Goal: Task Accomplishment & Management: Manage account settings

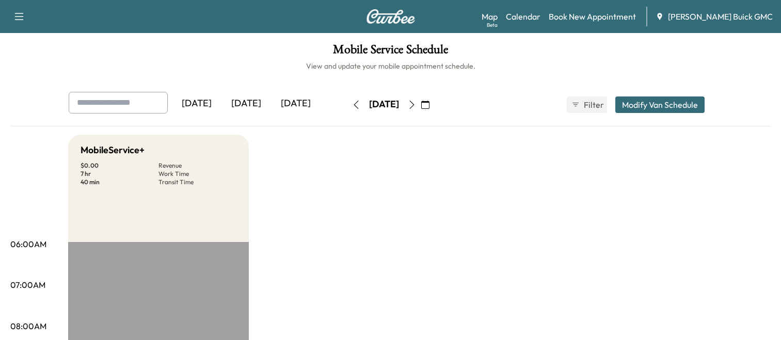
scroll to position [287, 0]
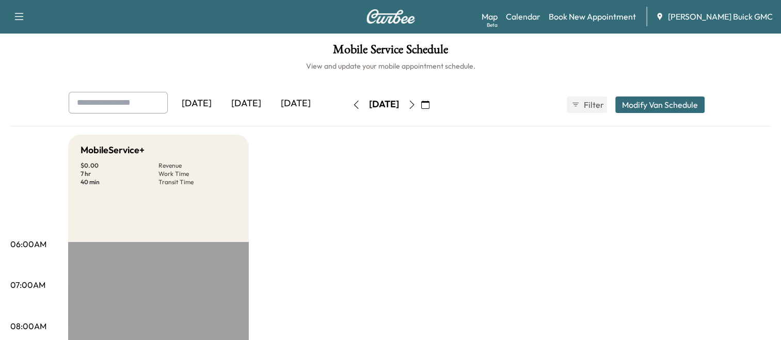
click at [251, 105] on div "[DATE]" at bounding box center [247, 104] width 50 height 24
click at [300, 108] on div "[DATE]" at bounding box center [296, 104] width 50 height 24
click at [259, 101] on div "[DATE]" at bounding box center [247, 104] width 50 height 24
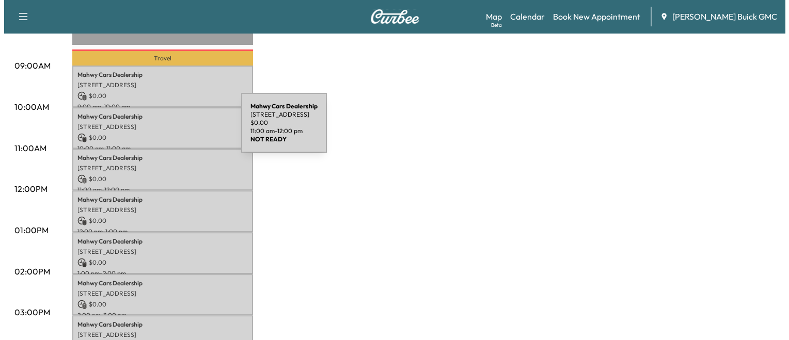
scroll to position [300, 0]
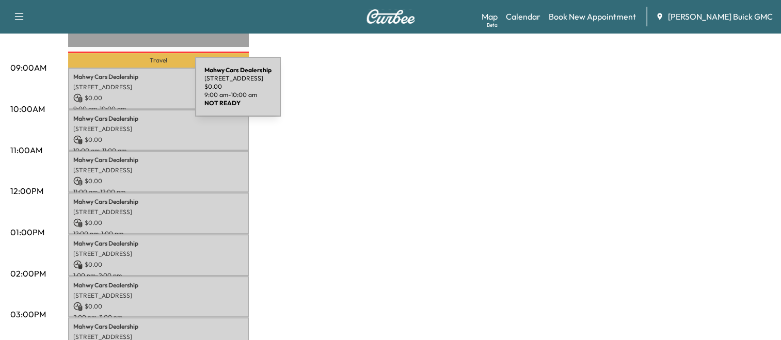
click at [118, 93] on p "$ 0.00" at bounding box center [158, 97] width 170 height 9
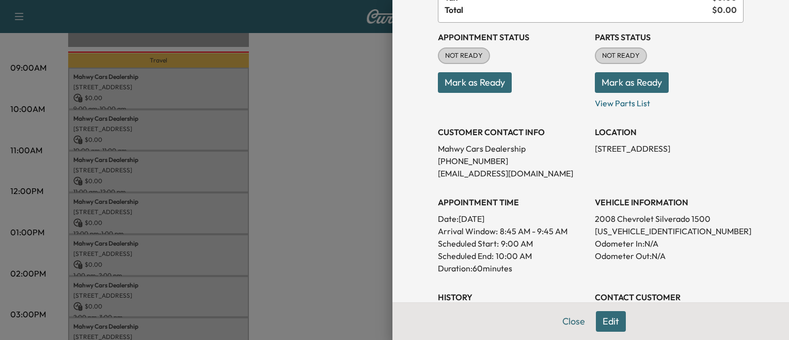
scroll to position [101, 0]
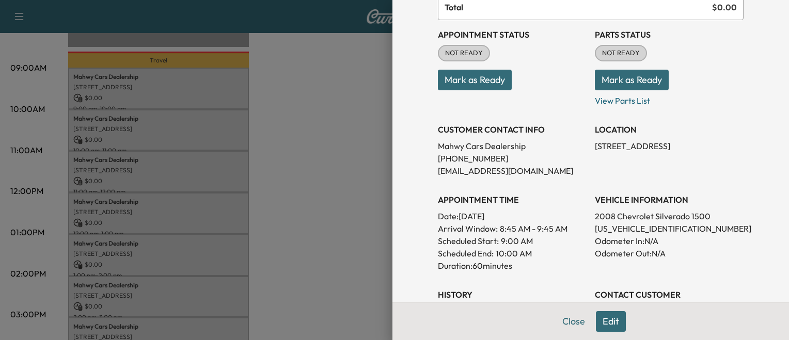
click at [288, 177] on div at bounding box center [394, 170] width 789 height 340
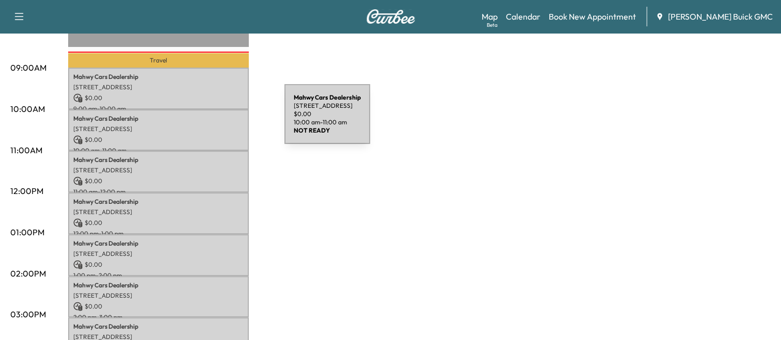
click at [207, 120] on div "Mahwy Cars Dealership 25350 Pleasant Valley Rd, Chantilly, VA 20152, USA $ 0.00…" at bounding box center [158, 130] width 181 height 42
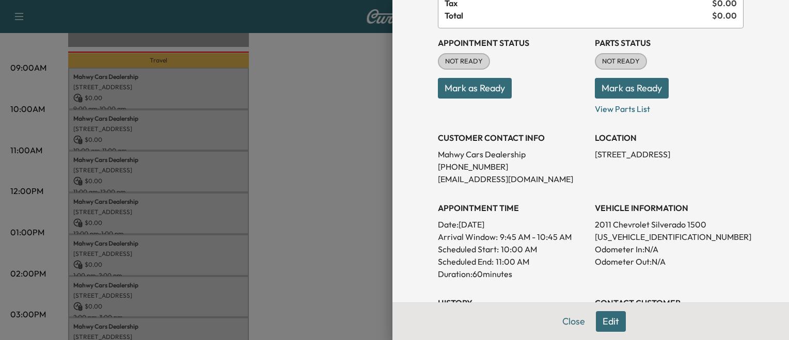
scroll to position [94, 0]
click at [278, 207] on div at bounding box center [394, 170] width 789 height 340
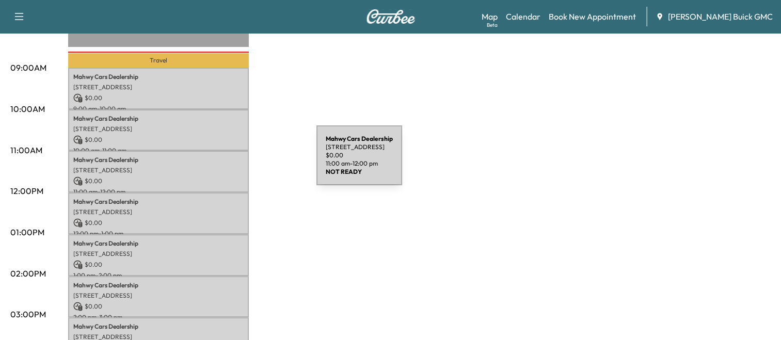
click at [239, 162] on div "Mahwy Cars Dealership 25350 Pleasant Valley Rd, Chantilly, VA 20152, USA $ 0.00…" at bounding box center [158, 172] width 181 height 42
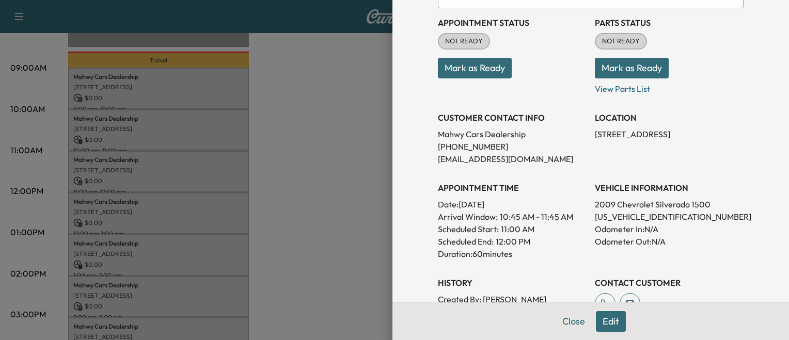
scroll to position [114, 0]
click at [249, 207] on div at bounding box center [394, 170] width 789 height 340
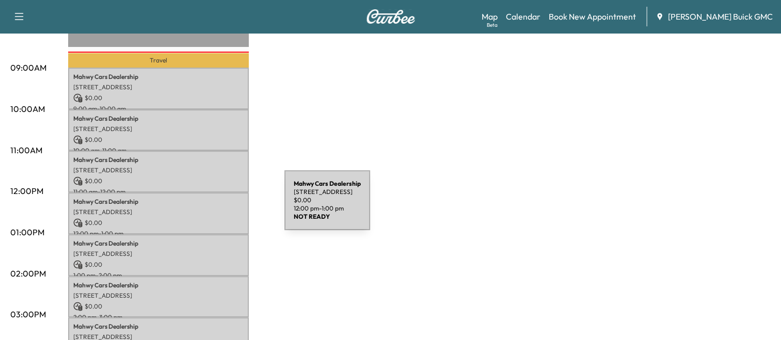
click at [207, 208] on p "[STREET_ADDRESS]" at bounding box center [158, 212] width 170 height 8
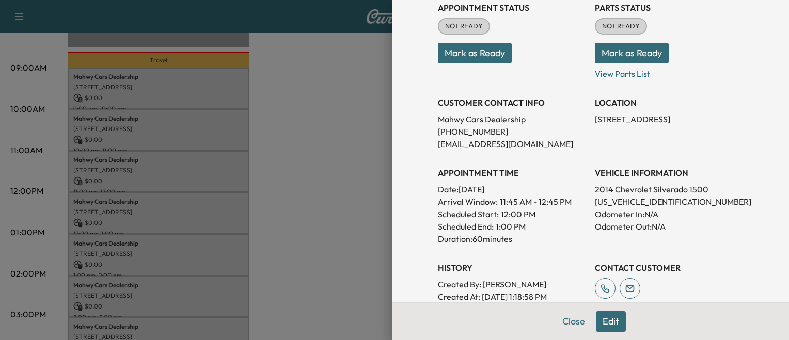
scroll to position [130, 0]
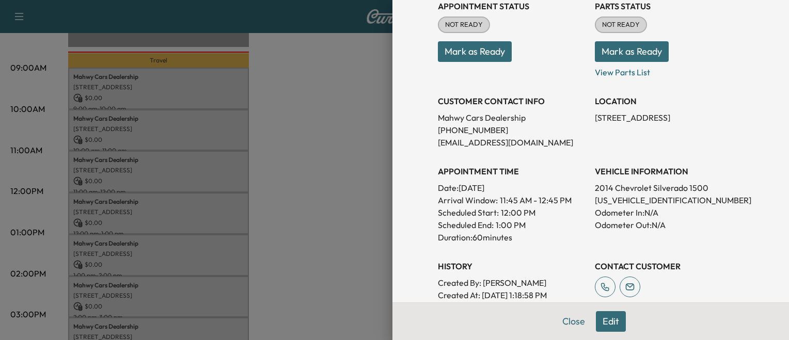
click at [326, 229] on div at bounding box center [394, 170] width 789 height 340
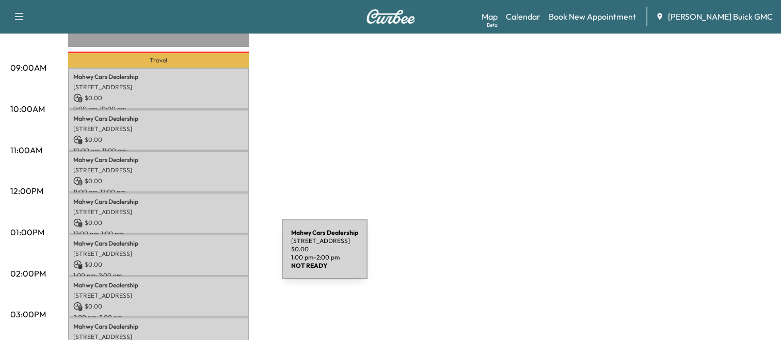
click at [205, 260] on p "$ 0.00" at bounding box center [158, 264] width 170 height 9
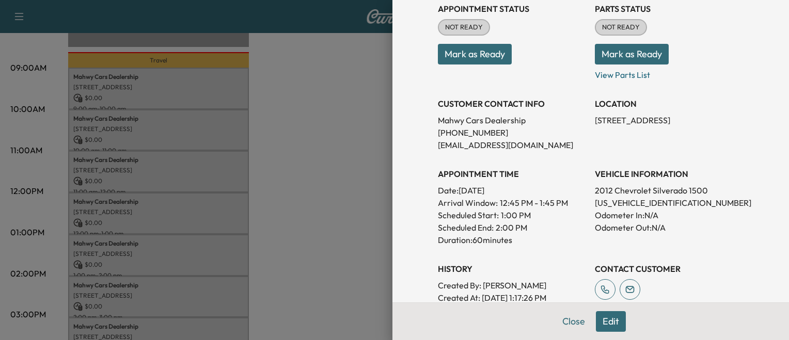
scroll to position [128, 0]
click at [308, 240] on div at bounding box center [394, 170] width 789 height 340
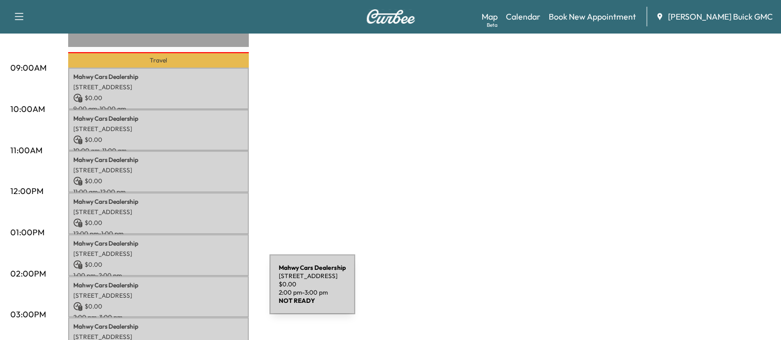
click at [192, 292] on p "[STREET_ADDRESS]" at bounding box center [158, 296] width 170 height 8
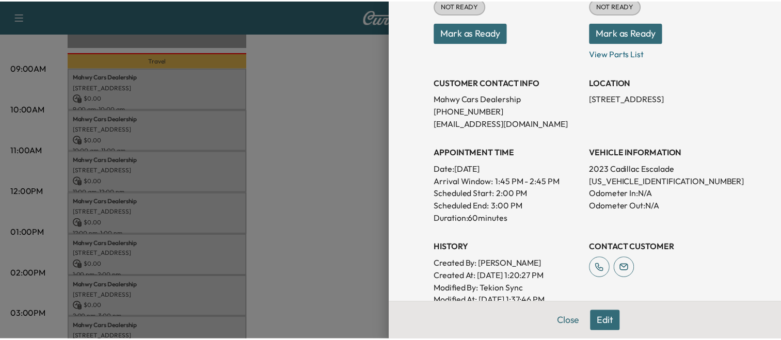
scroll to position [149, 0]
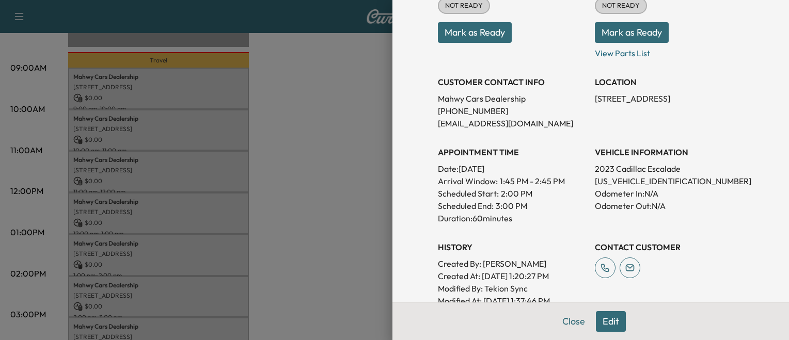
click at [328, 232] on div at bounding box center [394, 170] width 789 height 340
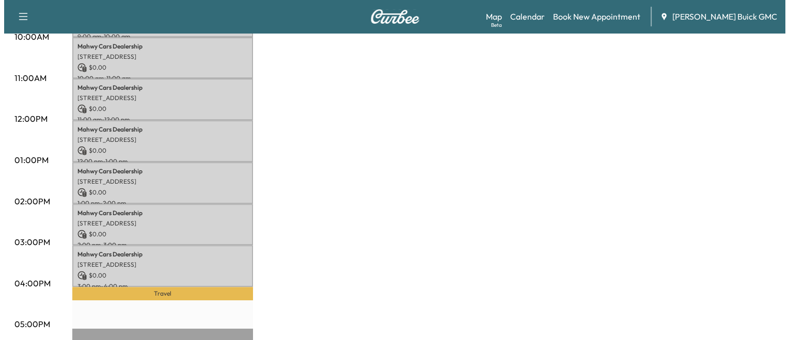
scroll to position [378, 0]
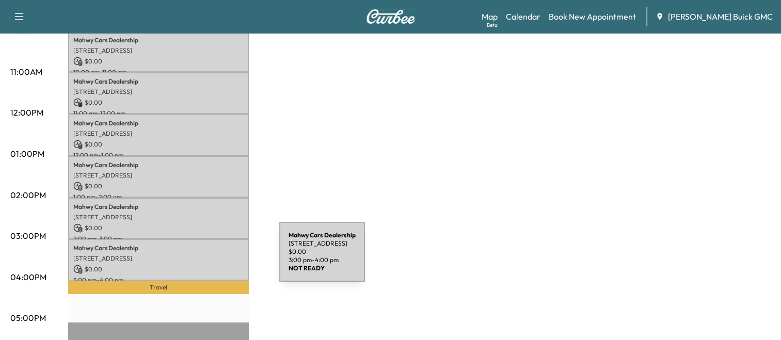
click at [202, 258] on div "Mahwy Cars Dealership 25350 Pleasant Valley Rd, Chantilly, VA 20152, USA $ 0.00…" at bounding box center [158, 260] width 181 height 42
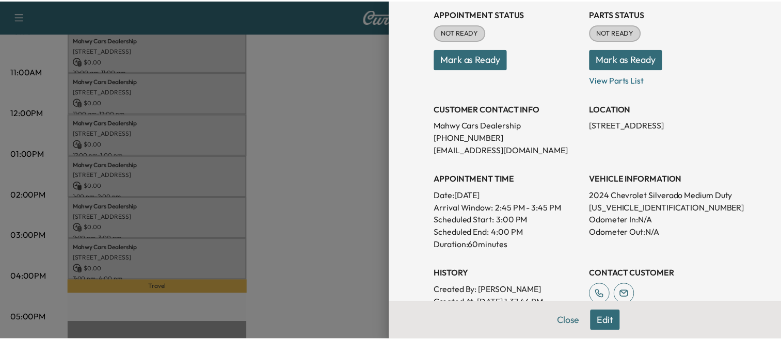
scroll to position [123, 0]
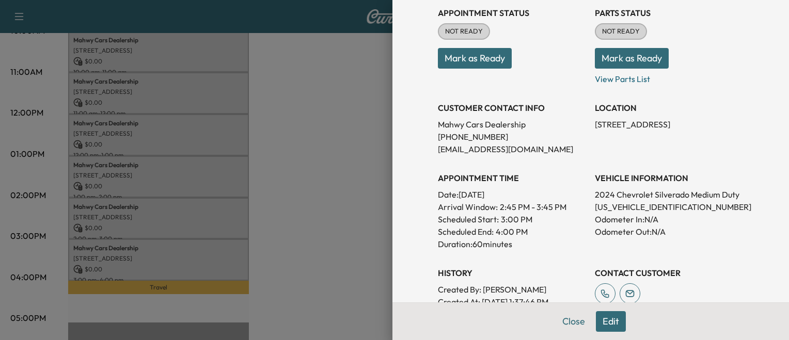
click at [393, 217] on div "Appointment Details Services RECALL - Perform Recall. Verified Open Recall $ 0.…" at bounding box center [591, 170] width 397 height 340
click at [273, 214] on div at bounding box center [394, 170] width 789 height 340
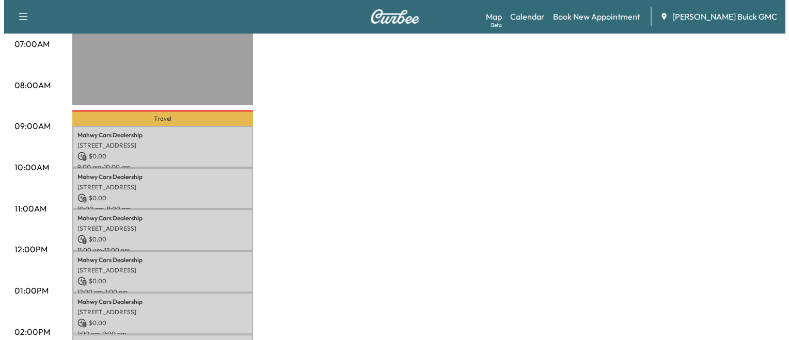
scroll to position [240, 0]
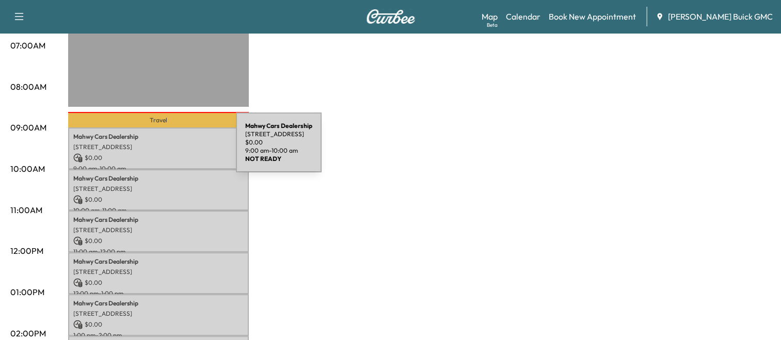
click at [159, 149] on div "Mahwy Cars Dealership 25350 Pleasant Valley Rd, Chantilly, VA 20152, USA $ 0.00…" at bounding box center [158, 149] width 181 height 42
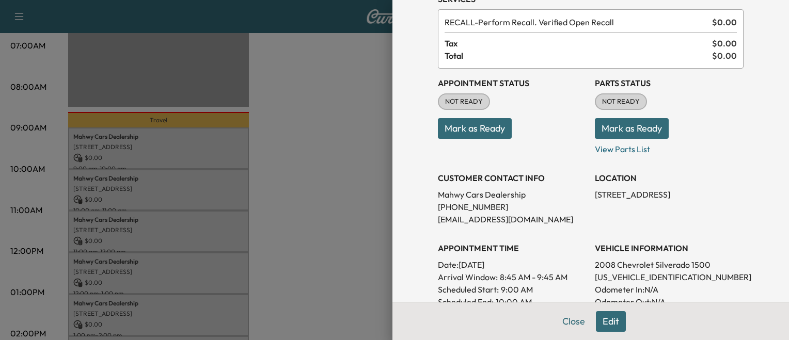
scroll to position [53, 0]
click at [615, 275] on p "1GCEK19C28Z293832" at bounding box center [669, 277] width 149 height 12
copy p "1GCEK19C28Z293832"
click at [276, 146] on div at bounding box center [394, 170] width 789 height 340
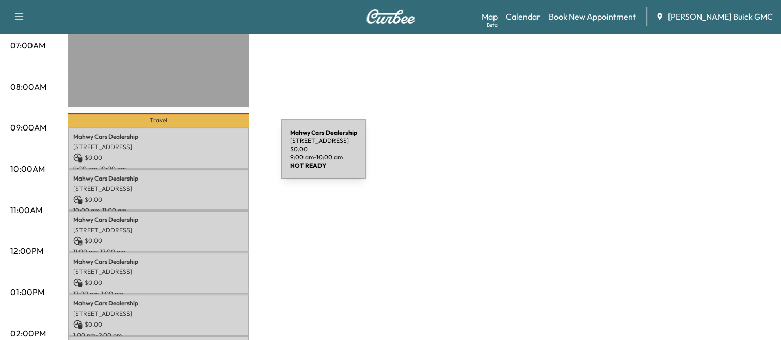
click at [203, 155] on p "$ 0.00" at bounding box center [158, 157] width 170 height 9
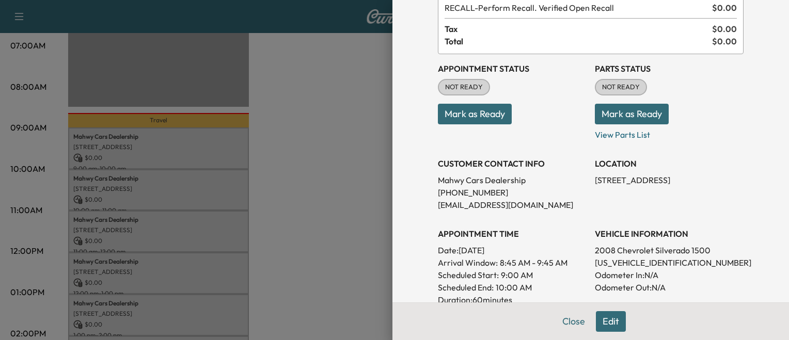
scroll to position [69, 0]
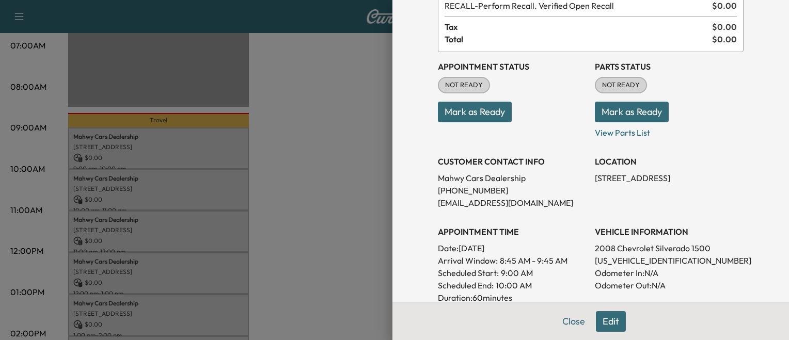
click at [250, 199] on div at bounding box center [394, 170] width 789 height 340
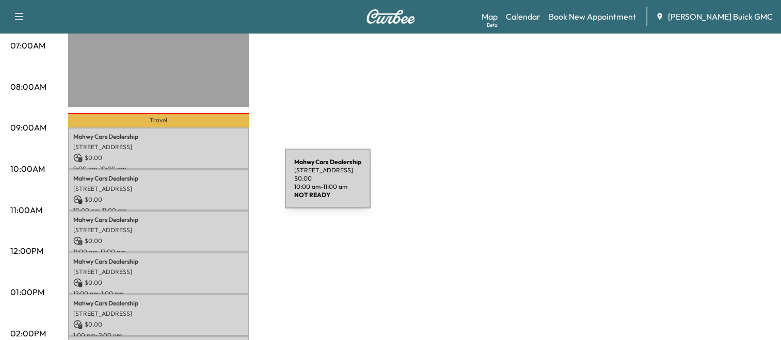
click at [208, 185] on p "[STREET_ADDRESS]" at bounding box center [158, 189] width 170 height 8
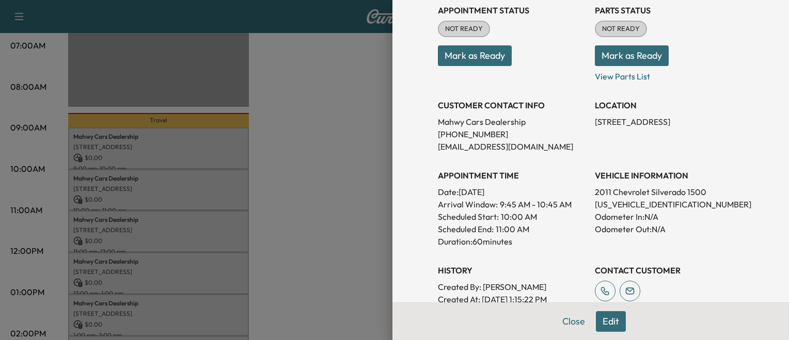
scroll to position [126, 0]
click at [614, 200] on p "3GCPKSE31BG347889" at bounding box center [669, 204] width 149 height 12
copy p "3GCPKSE31BG347889"
click at [156, 198] on div at bounding box center [394, 170] width 789 height 340
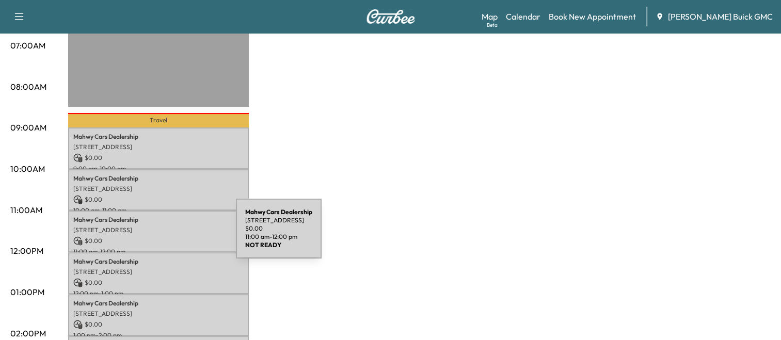
click at [159, 237] on p "$ 0.00" at bounding box center [158, 241] width 170 height 9
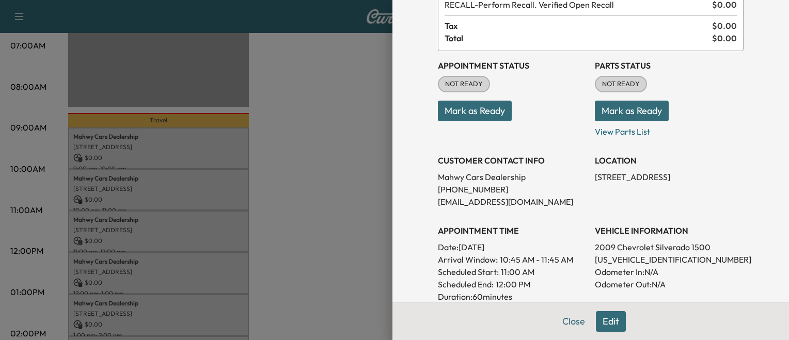
scroll to position [76, 0]
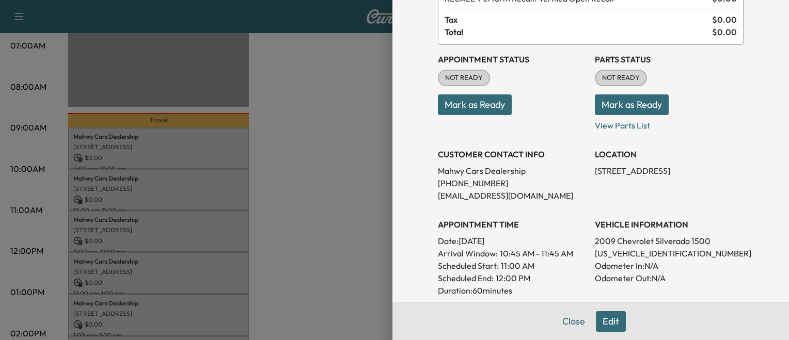
click at [595, 253] on p "1GCEK29019Z279594" at bounding box center [669, 253] width 149 height 12
copy p "1GCEK29019Z279594"
click at [192, 247] on div at bounding box center [394, 170] width 789 height 340
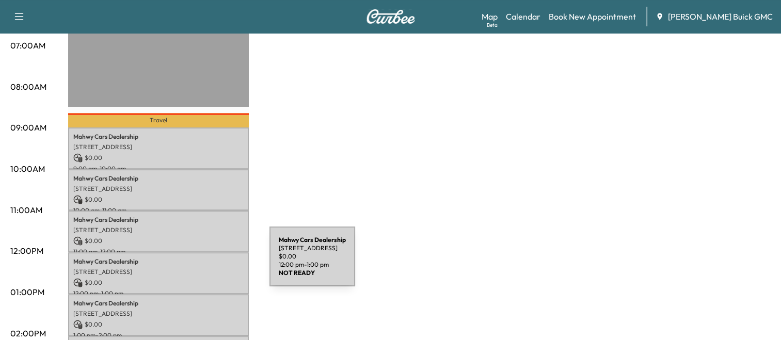
click at [192, 263] on div "Mahwy Cars Dealership 25350 Pleasant Valley Rd, Chantilly, VA 20152, USA $ 0.00…" at bounding box center [158, 274] width 181 height 42
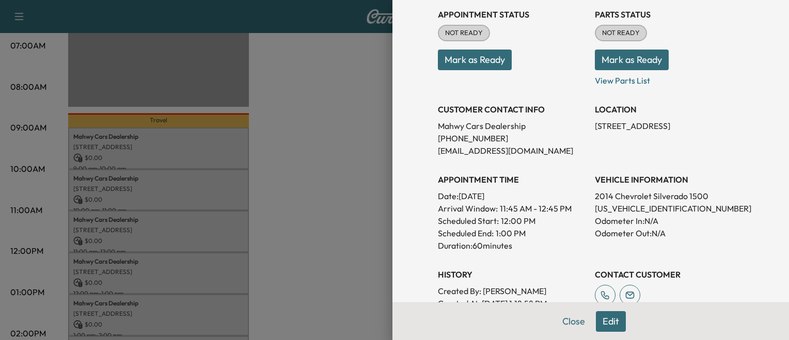
scroll to position [136, 0]
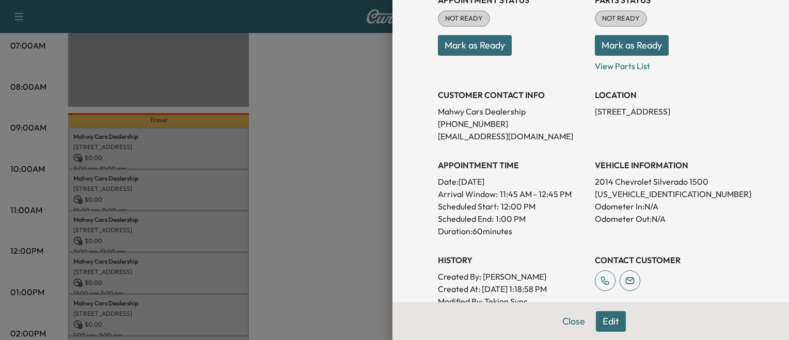
click at [610, 197] on p "3GCUKREC3EG411642" at bounding box center [669, 194] width 149 height 12
copy p "3GCUKREC3EG411642"
click at [208, 243] on div at bounding box center [394, 170] width 789 height 340
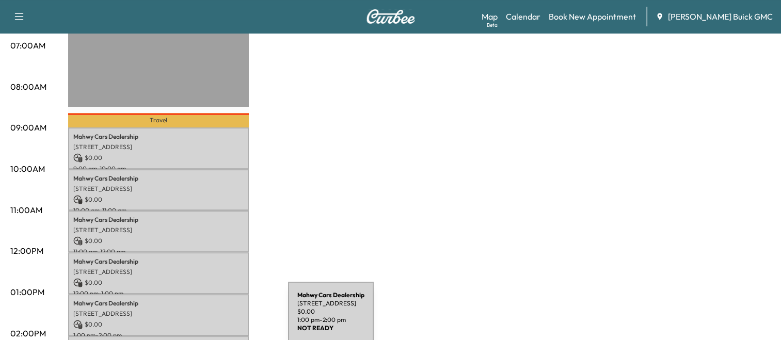
click at [211, 320] on p "$ 0.00" at bounding box center [158, 324] width 170 height 9
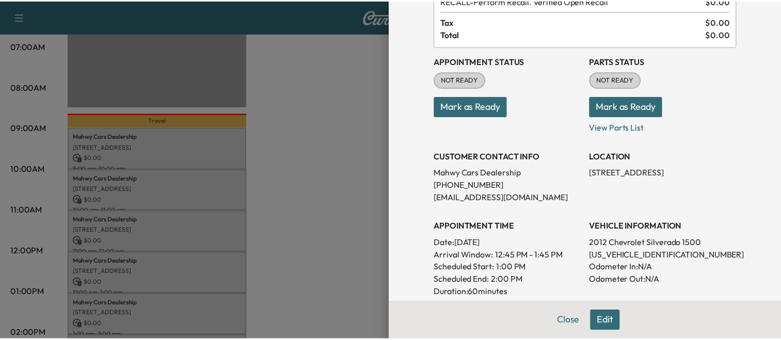
scroll to position [74, 0]
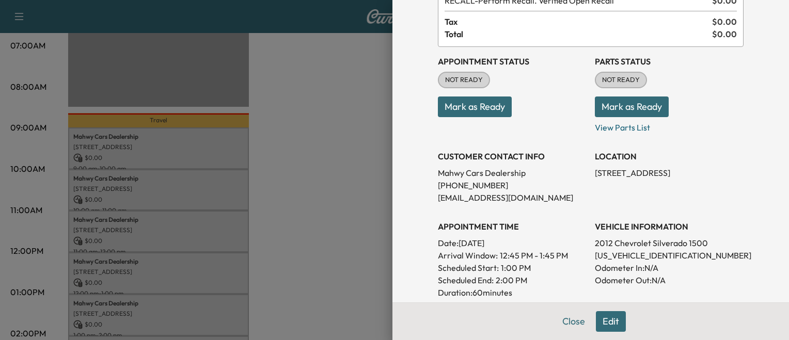
click at [610, 257] on p "1GCPKSE76CF212039" at bounding box center [669, 255] width 149 height 12
copy p "1GCPKSE76CF212039"
click at [224, 166] on div at bounding box center [394, 170] width 789 height 340
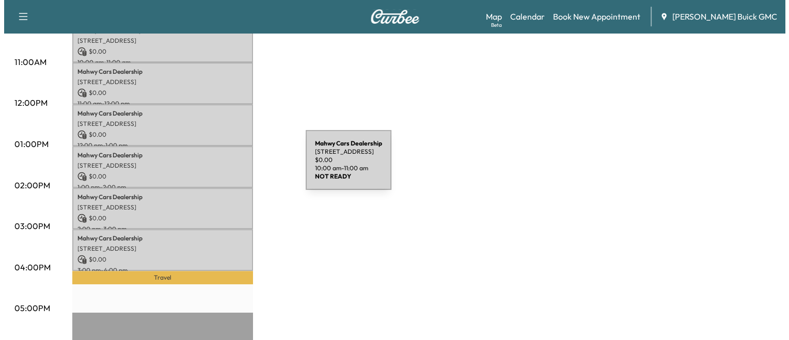
scroll to position [390, 0]
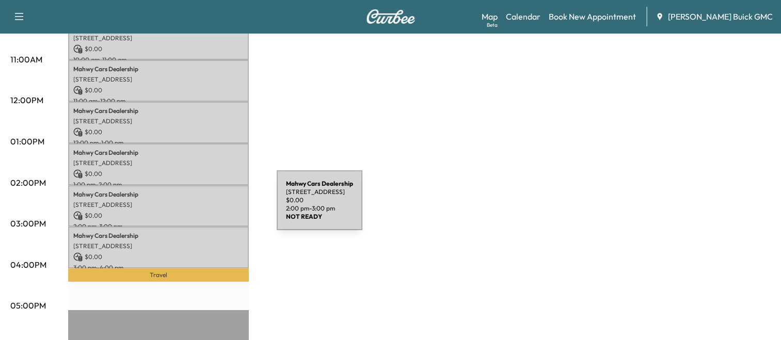
click at [199, 211] on p "$ 0.00" at bounding box center [158, 215] width 170 height 9
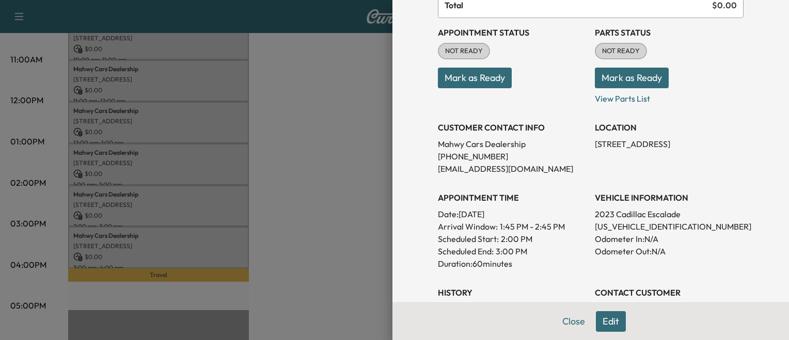
scroll to position [109, 0]
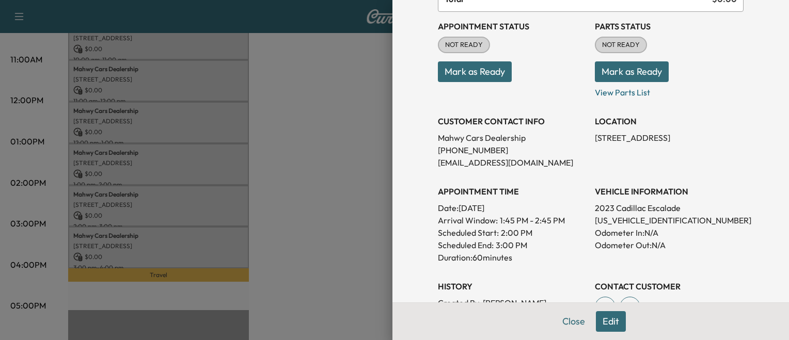
click at [622, 217] on p "1GYS4BKLXPR119769" at bounding box center [669, 220] width 149 height 12
copy p "1GYS4BKLXPR119769"
click at [222, 182] on div at bounding box center [394, 170] width 789 height 340
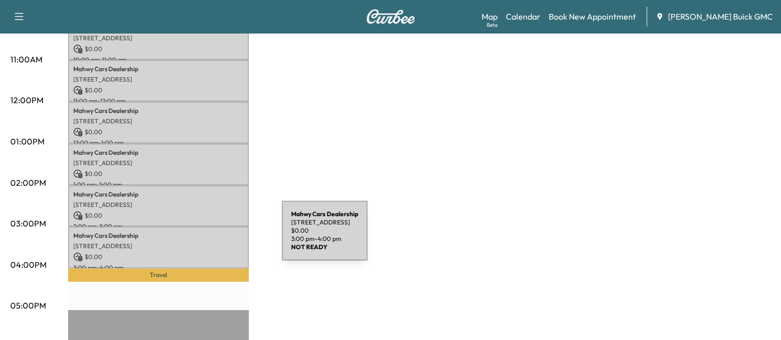
click at [205, 242] on p "[STREET_ADDRESS]" at bounding box center [158, 246] width 170 height 8
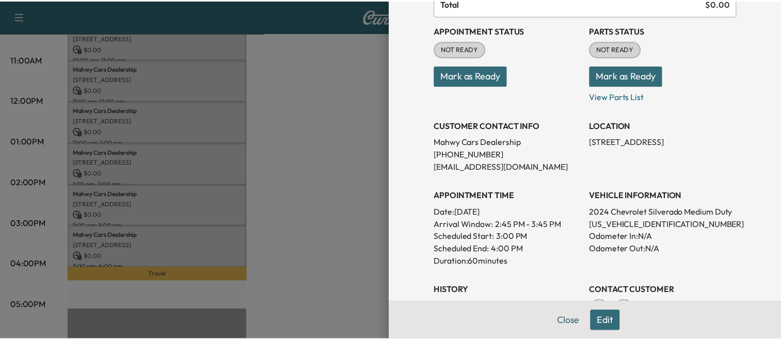
scroll to position [106, 0]
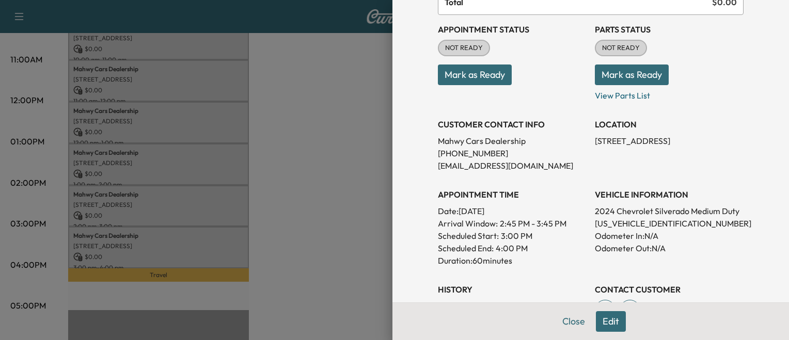
click at [611, 223] on p "1HTKHPVK5RH084547" at bounding box center [669, 223] width 149 height 12
copy p "1HTKHPVK5RH084547"
click at [283, 182] on div at bounding box center [394, 170] width 789 height 340
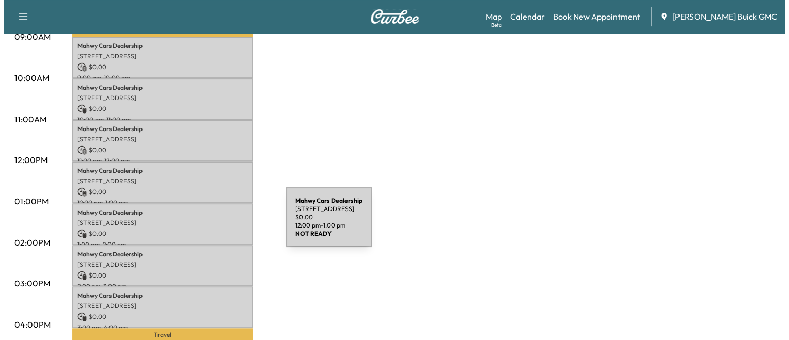
scroll to position [333, 0]
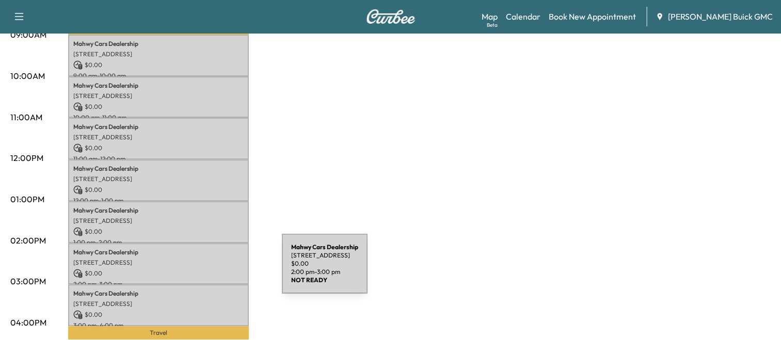
click at [205, 270] on p "$ 0.00" at bounding box center [158, 273] width 170 height 9
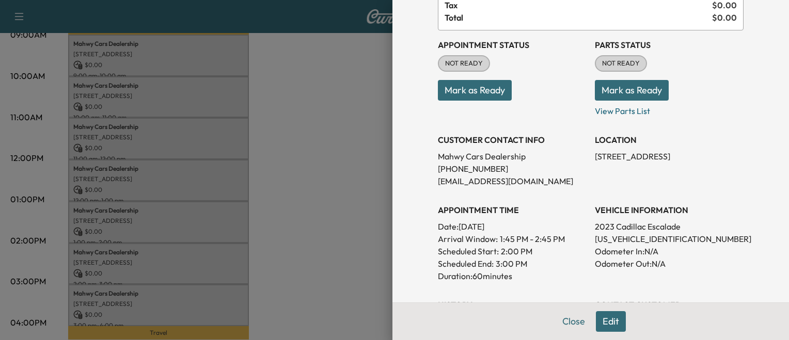
scroll to position [91, 0]
click at [232, 243] on div at bounding box center [394, 170] width 789 height 340
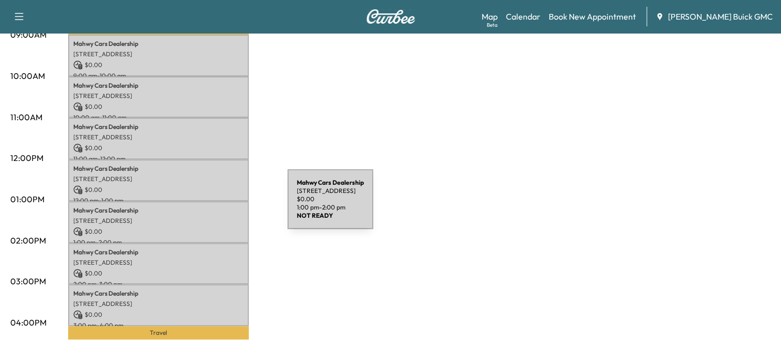
click at [210, 207] on p "Mahwy Cars Dealership" at bounding box center [158, 211] width 170 height 8
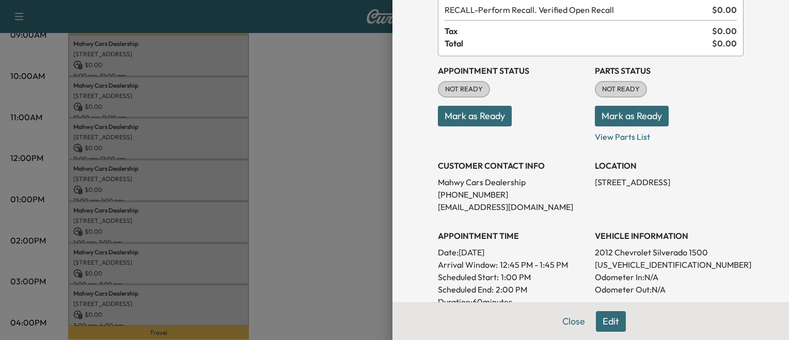
scroll to position [66, 0]
click at [605, 263] on p "1GCPKSE76CF212039" at bounding box center [669, 264] width 149 height 12
copy p "1GCPKSE76CF212039"
click at [253, 230] on div at bounding box center [394, 170] width 789 height 340
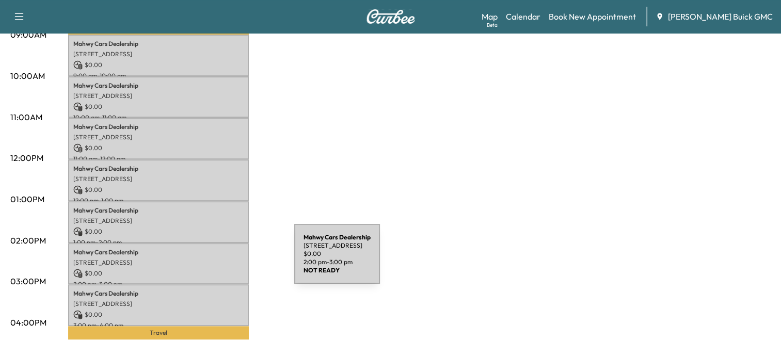
click at [217, 260] on p "[STREET_ADDRESS]" at bounding box center [158, 263] width 170 height 8
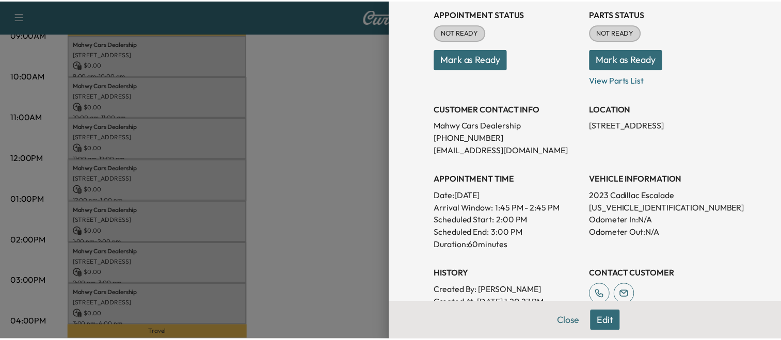
scroll to position [134, 0]
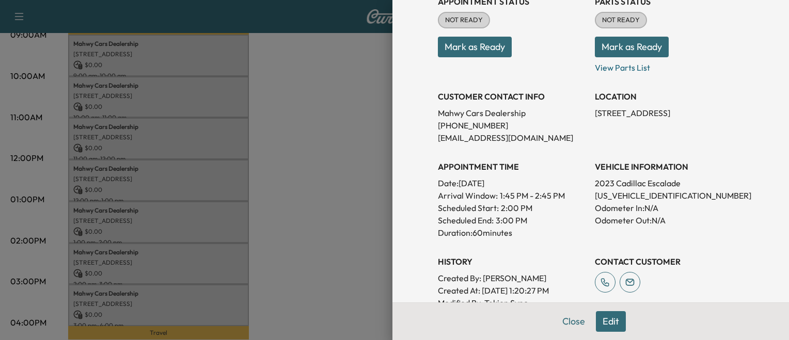
click at [279, 205] on div at bounding box center [394, 170] width 789 height 340
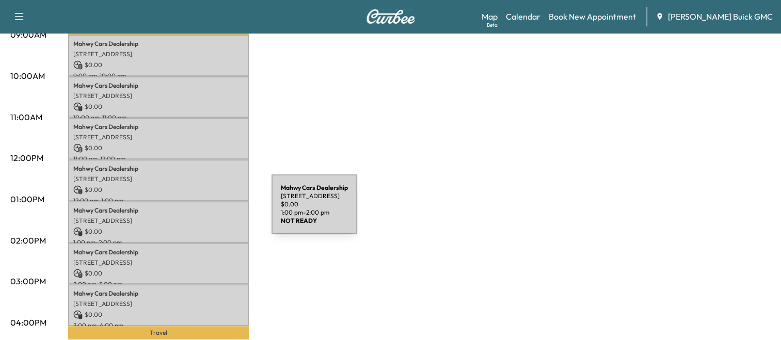
click at [194, 211] on div "Mahwy Cars Dealership 25350 Pleasant Valley Rd, Chantilly, VA 20152, USA $ 0.00…" at bounding box center [158, 222] width 181 height 42
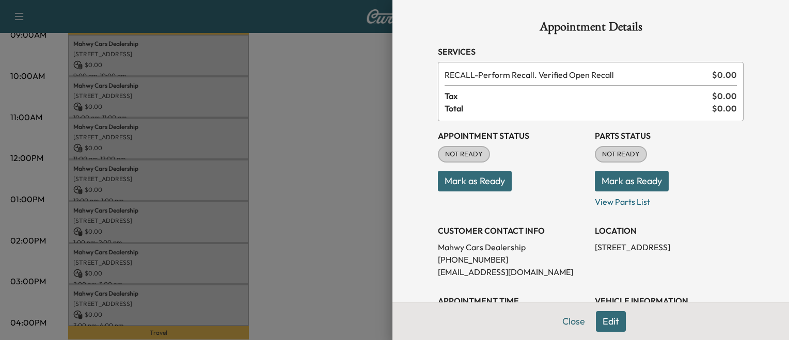
click at [290, 224] on div at bounding box center [394, 170] width 789 height 340
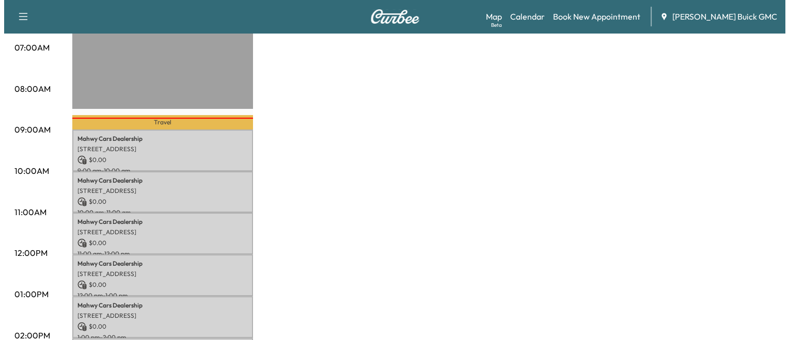
scroll to position [236, 0]
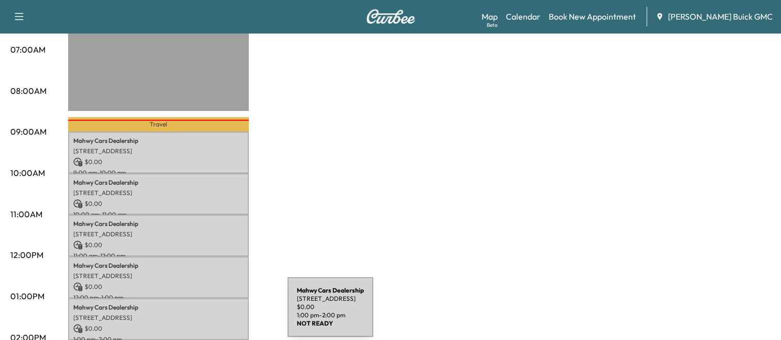
click at [210, 314] on p "[STREET_ADDRESS]" at bounding box center [158, 318] width 170 height 8
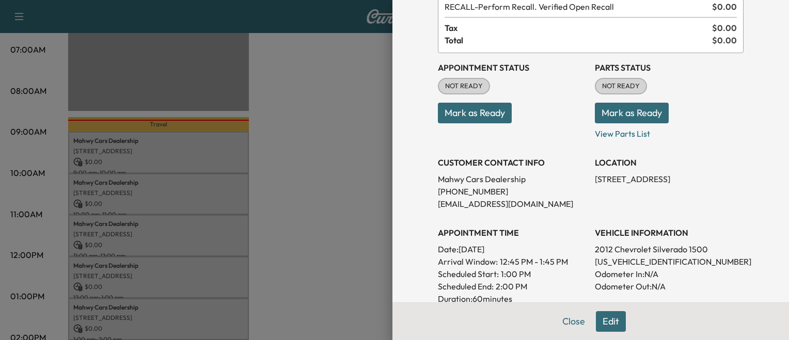
scroll to position [72, 0]
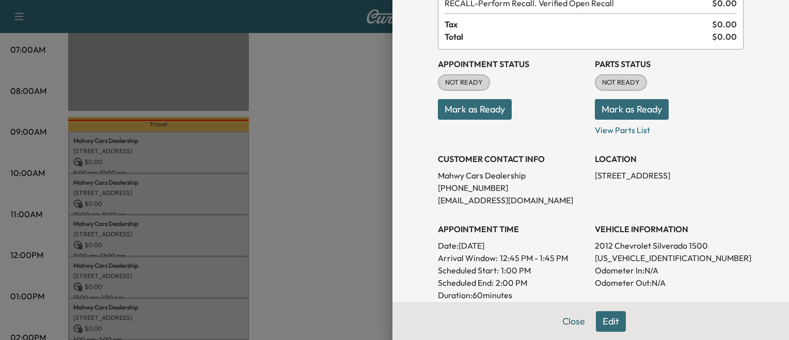
click at [606, 256] on p "1GCPKSE76CF212039" at bounding box center [669, 258] width 149 height 12
copy p "1GCPKSE76CF212039"
click at [291, 266] on div at bounding box center [394, 170] width 789 height 340
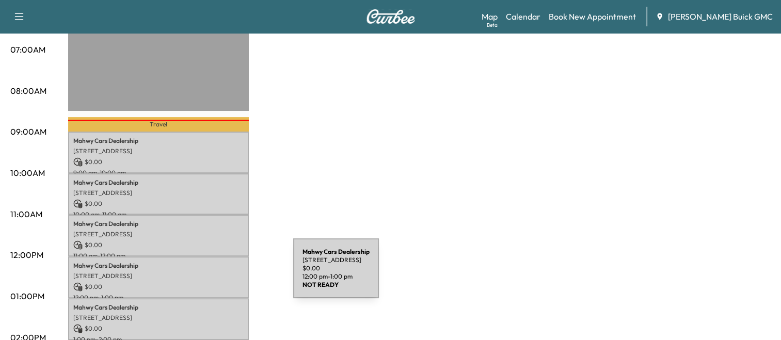
click at [216, 275] on p "[STREET_ADDRESS]" at bounding box center [158, 276] width 170 height 8
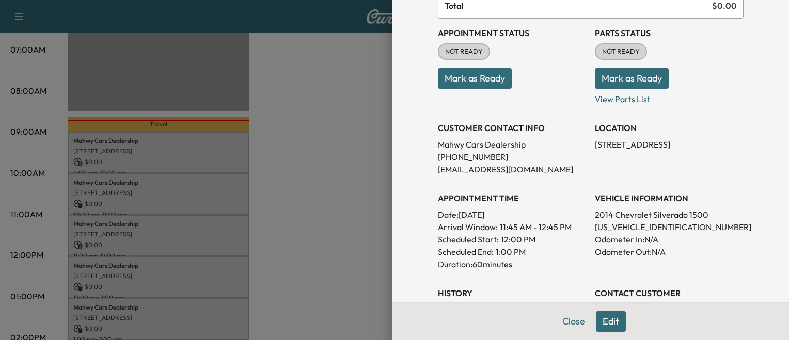
scroll to position [102, 0]
click at [620, 223] on p "3GCUKREC3EG411642" at bounding box center [669, 228] width 149 height 12
copy p "3GCUKREC3EG411642"
click at [329, 152] on div at bounding box center [394, 170] width 789 height 340
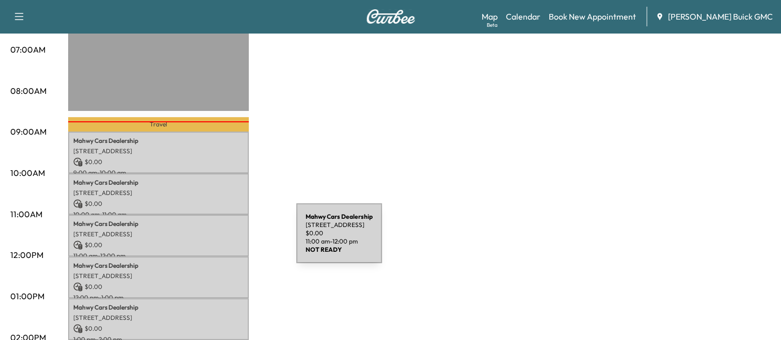
click at [219, 241] on p "$ 0.00" at bounding box center [158, 245] width 170 height 9
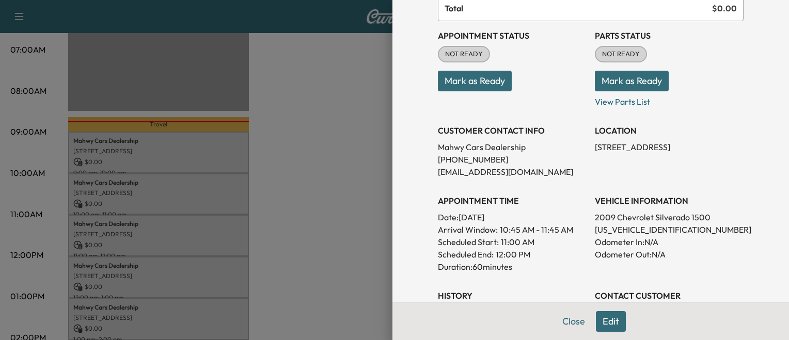
scroll to position [101, 0]
click at [287, 256] on div at bounding box center [394, 170] width 789 height 340
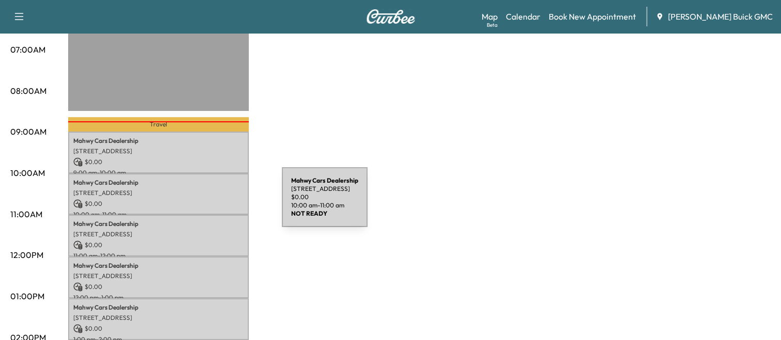
click at [205, 203] on p "$ 0.00" at bounding box center [158, 203] width 170 height 9
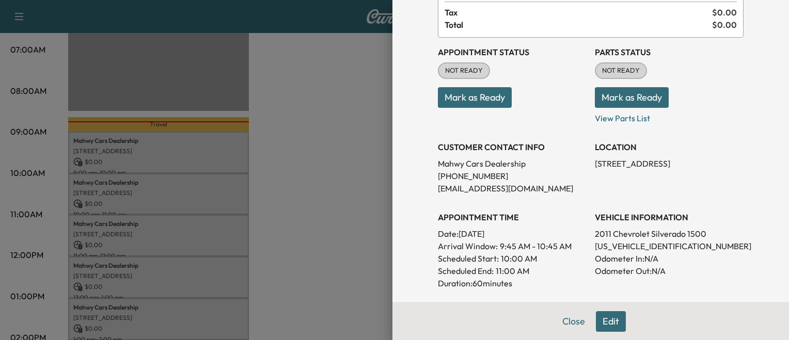
scroll to position [83, 0]
click at [273, 219] on div at bounding box center [394, 170] width 789 height 340
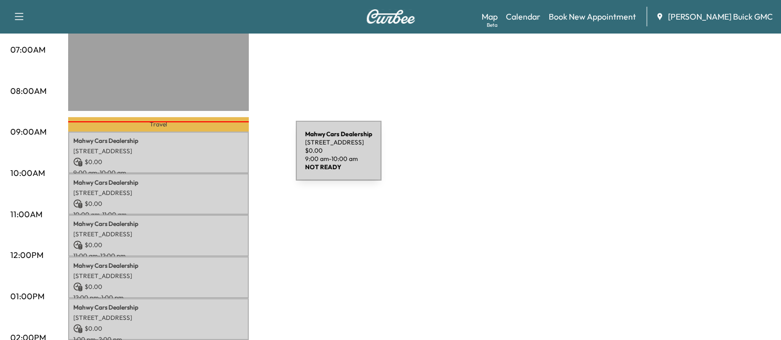
click at [218, 158] on p "$ 0.00" at bounding box center [158, 162] width 170 height 9
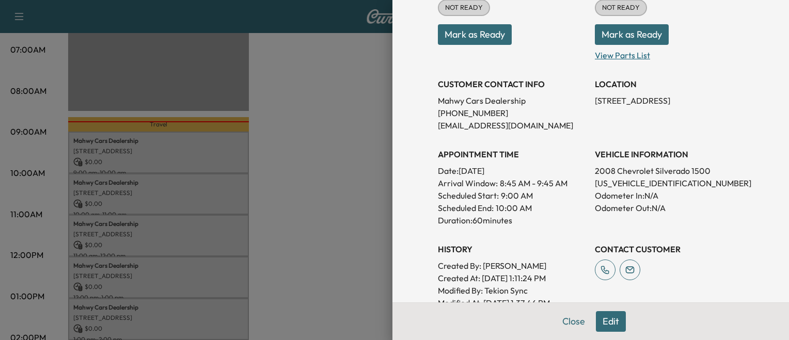
scroll to position [149, 0]
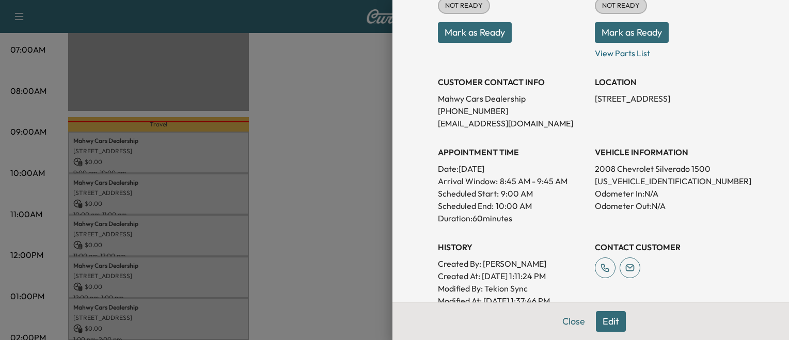
click at [306, 245] on div at bounding box center [394, 170] width 789 height 340
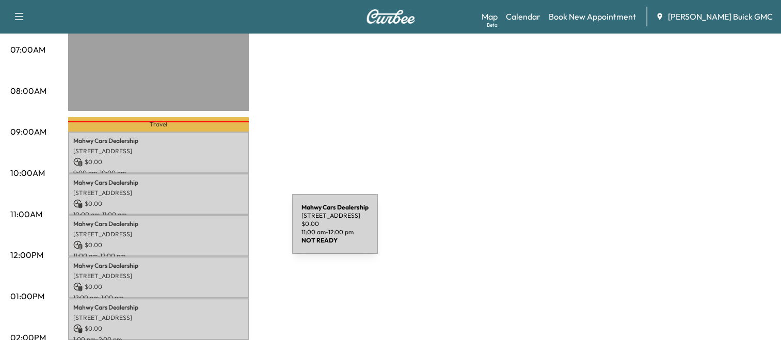
click at [215, 230] on p "[STREET_ADDRESS]" at bounding box center [158, 234] width 170 height 8
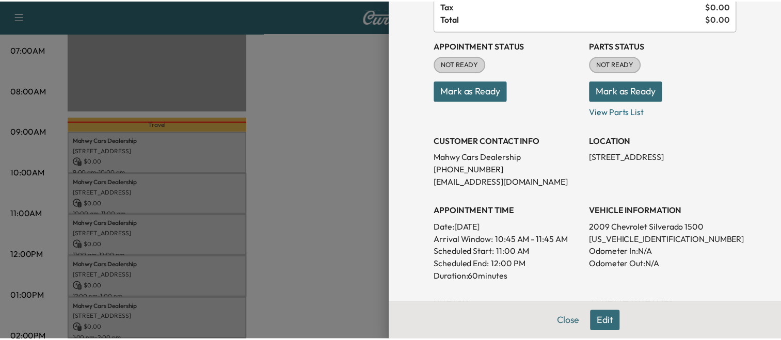
scroll to position [93, 0]
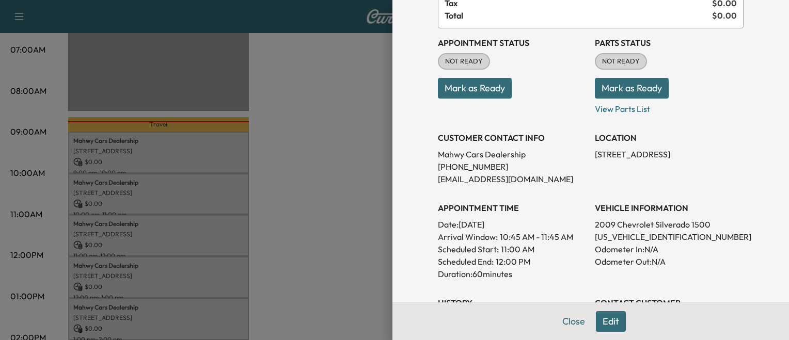
click at [229, 254] on div at bounding box center [394, 170] width 789 height 340
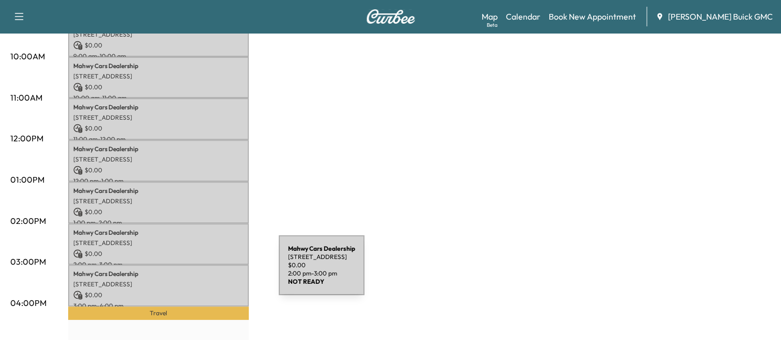
scroll to position [351, 0]
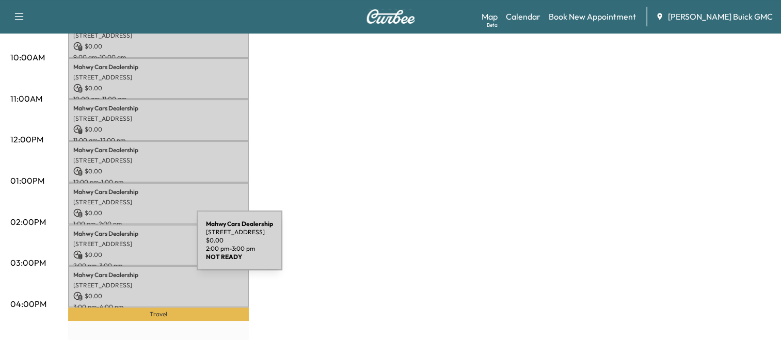
click at [119, 250] on p "$ 0.00" at bounding box center [158, 254] width 170 height 9
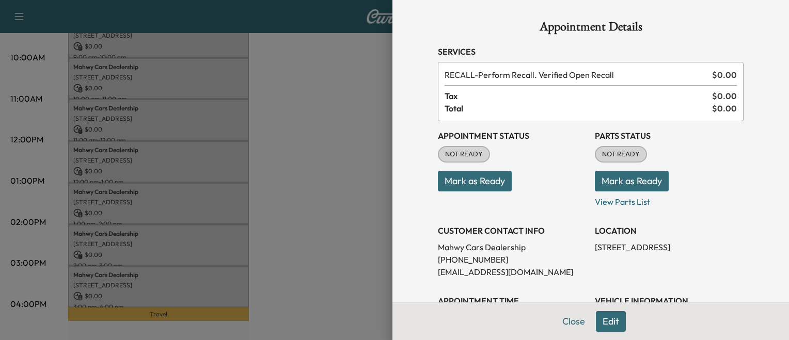
click at [235, 223] on div at bounding box center [394, 170] width 789 height 340
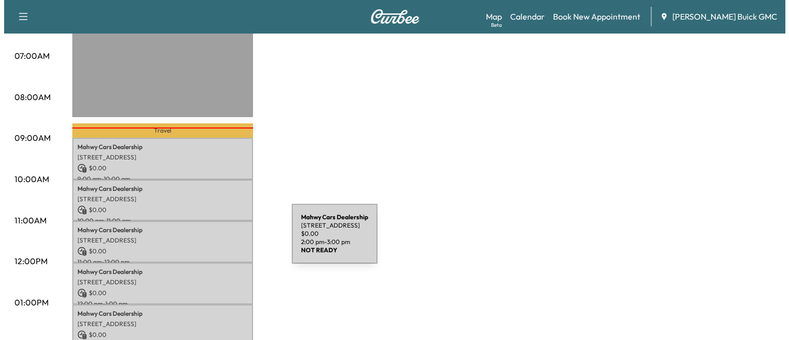
scroll to position [227, 0]
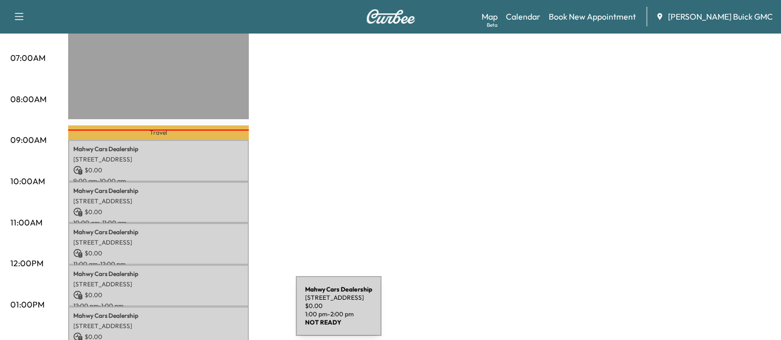
click at [218, 312] on p "Mahwy Cars Dealership" at bounding box center [158, 316] width 170 height 8
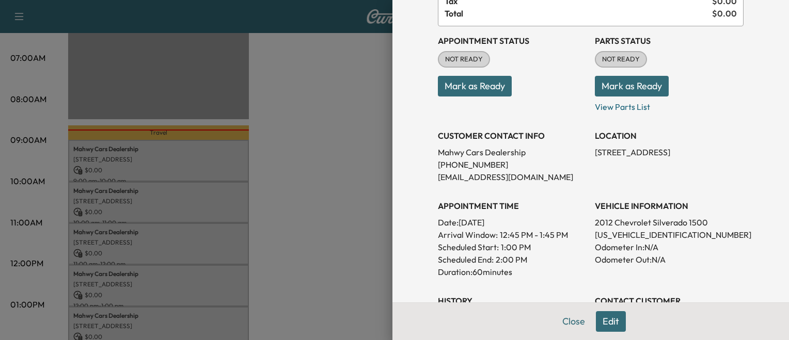
scroll to position [97, 0]
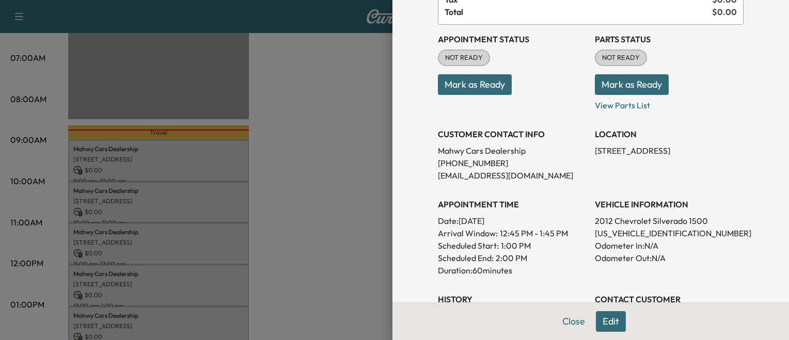
click at [289, 252] on div at bounding box center [394, 170] width 789 height 340
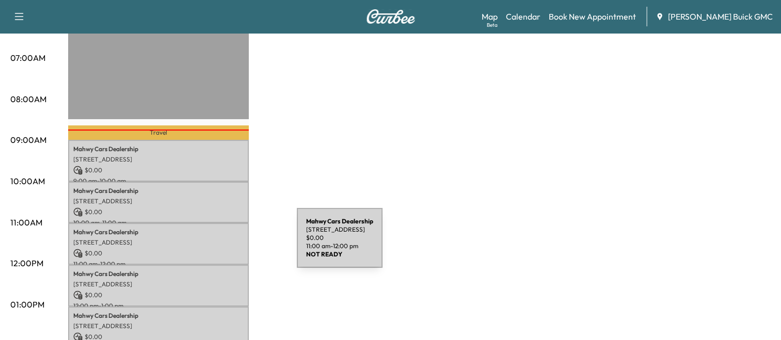
click at [219, 244] on div "Mahwy Cars Dealership 25350 Pleasant Valley Rd, Chantilly, VA 20152, USA $ 0.00…" at bounding box center [158, 244] width 181 height 42
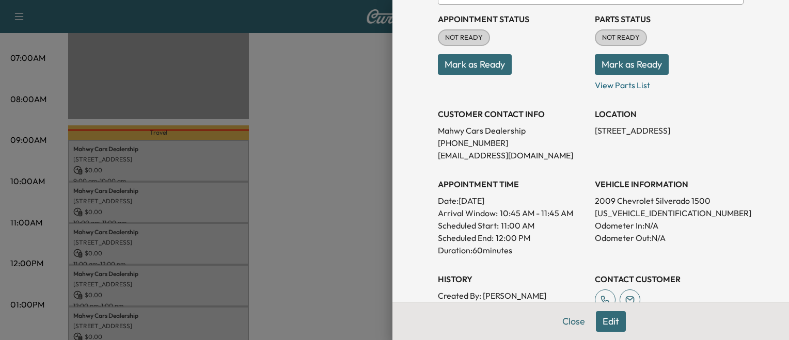
scroll to position [118, 0]
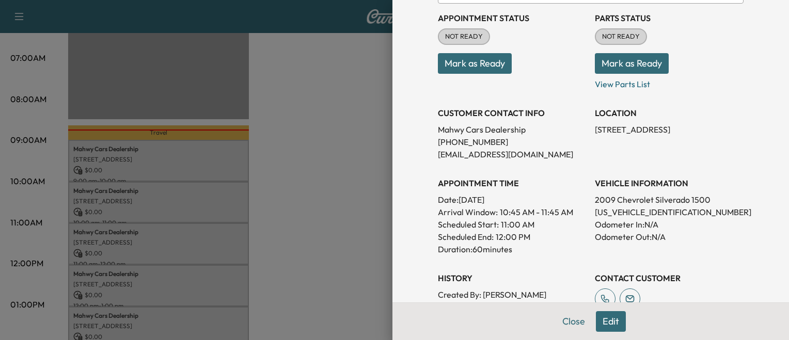
click at [316, 224] on div at bounding box center [394, 170] width 789 height 340
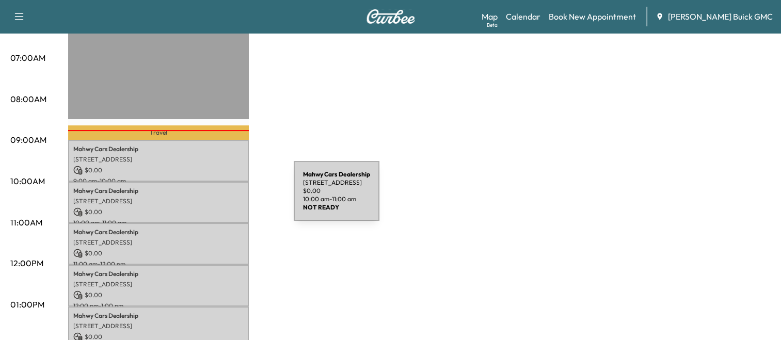
click at [216, 197] on p "[STREET_ADDRESS]" at bounding box center [158, 201] width 170 height 8
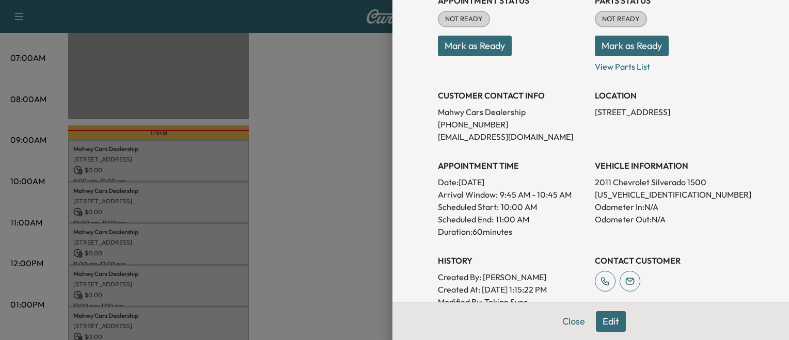
scroll to position [136, 0]
click at [232, 195] on div at bounding box center [394, 170] width 789 height 340
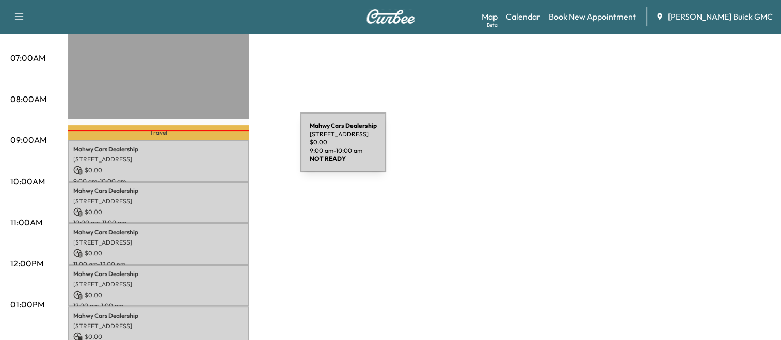
click at [223, 149] on p "Mahwy Cars Dealership" at bounding box center [158, 149] width 170 height 8
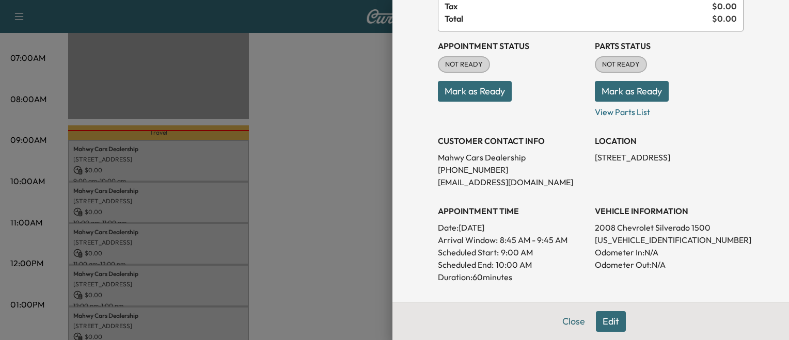
scroll to position [90, 0]
click at [225, 234] on div at bounding box center [394, 170] width 789 height 340
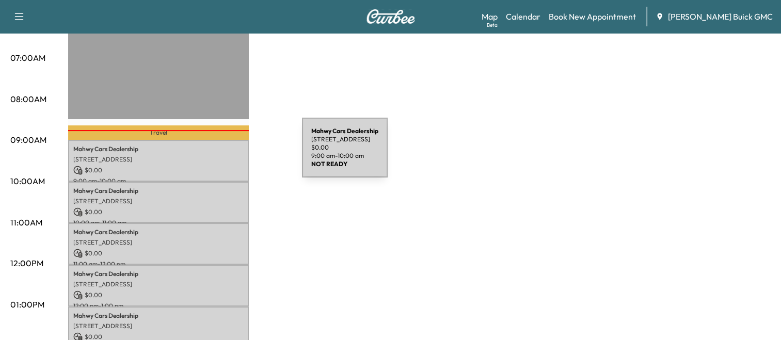
click at [225, 155] on p "[STREET_ADDRESS]" at bounding box center [158, 159] width 170 height 8
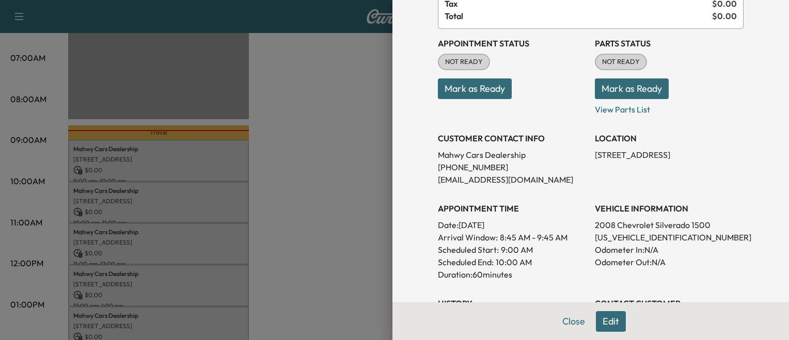
scroll to position [93, 0]
drag, startPoint x: 336, startPoint y: 221, endPoint x: 304, endPoint y: 213, distance: 33.1
click at [336, 221] on div at bounding box center [394, 170] width 789 height 340
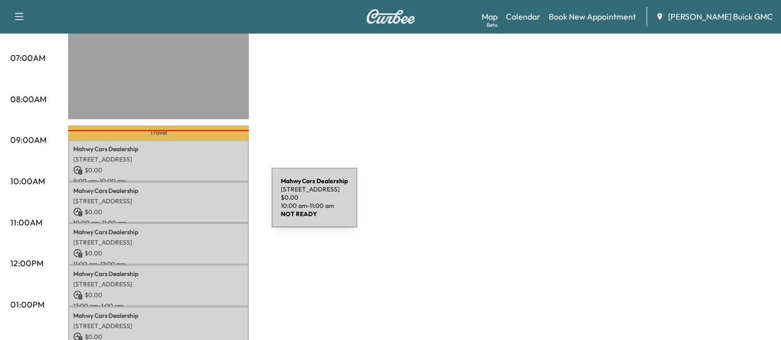
click at [194, 204] on div "Mahwy Cars Dealership 25350 Pleasant Valley Rd, Chantilly, VA 20152, USA $ 0.00…" at bounding box center [158, 203] width 181 height 42
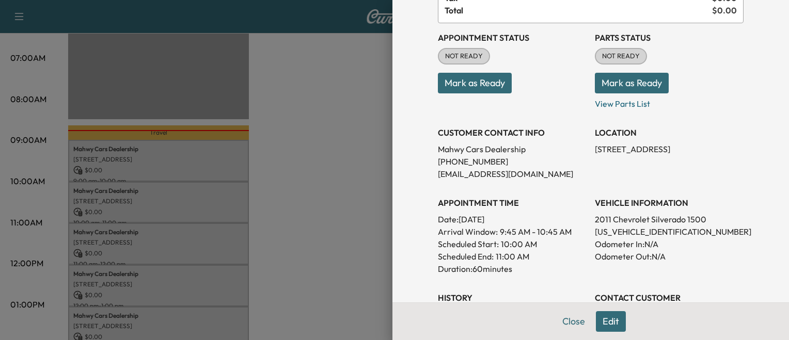
scroll to position [99, 0]
click at [336, 250] on div at bounding box center [394, 170] width 789 height 340
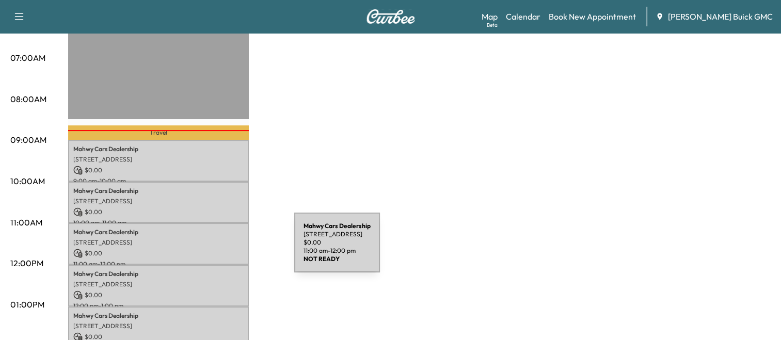
click at [217, 249] on p "$ 0.00" at bounding box center [158, 253] width 170 height 9
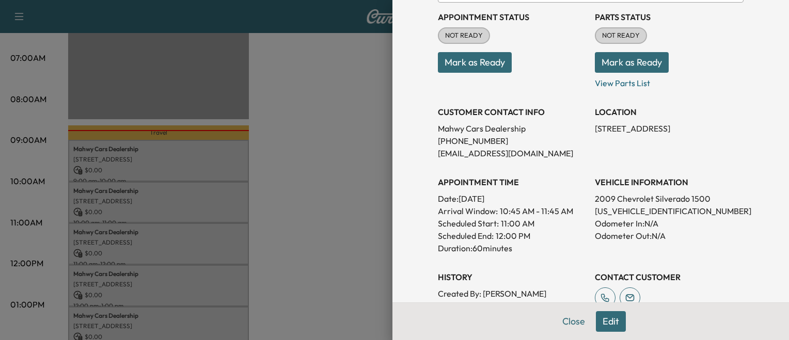
scroll to position [118, 0]
click at [279, 245] on div at bounding box center [394, 170] width 789 height 340
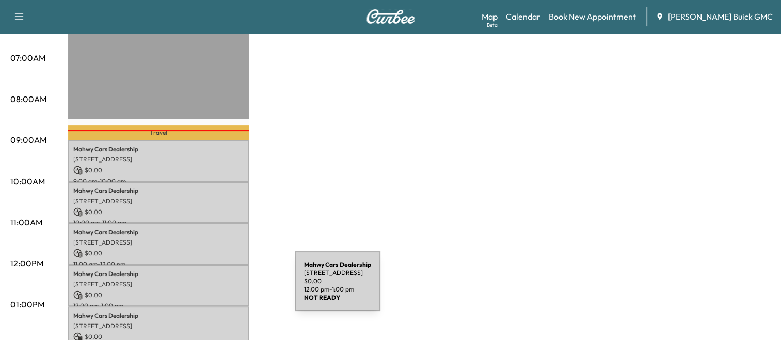
click at [217, 291] on p "$ 0.00" at bounding box center [158, 295] width 170 height 9
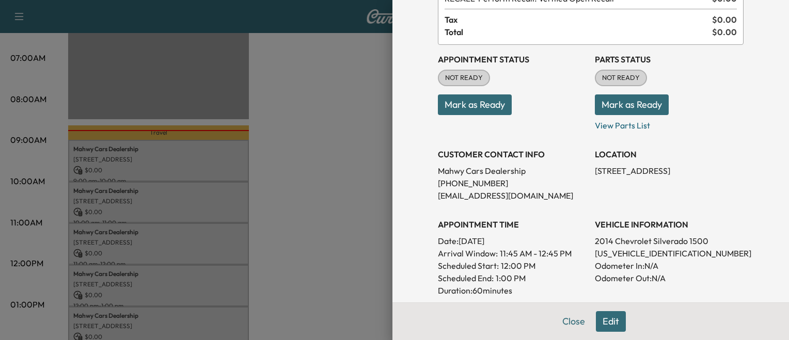
scroll to position [76, 0]
click at [233, 246] on div at bounding box center [394, 170] width 789 height 340
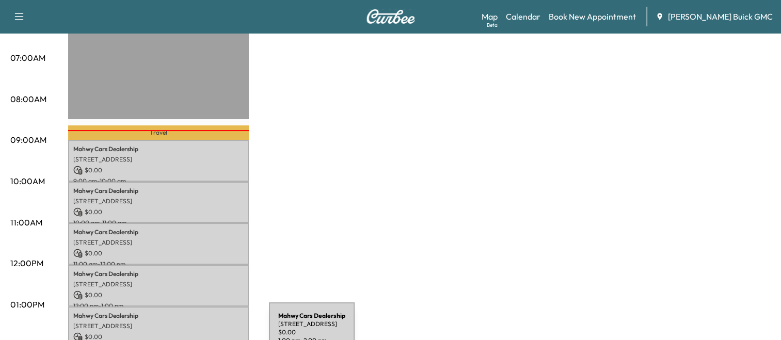
click at [192, 339] on div "Mahwy Cars Dealership 25350 Pleasant Valley Rd, Chantilly, VA 20152, USA $ 0.00…" at bounding box center [158, 328] width 181 height 42
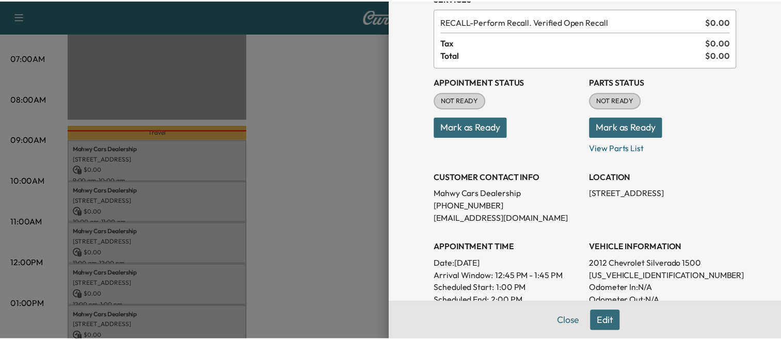
scroll to position [55, 0]
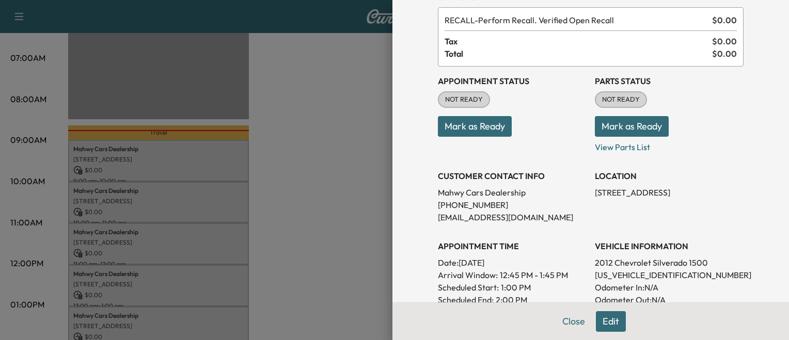
click at [370, 244] on div at bounding box center [394, 170] width 789 height 340
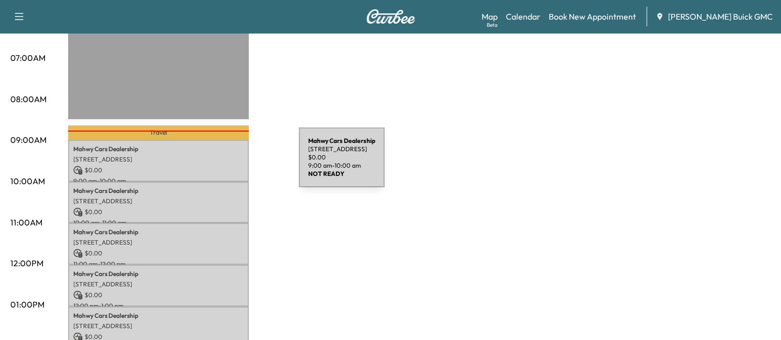
click at [222, 166] on p "$ 0.00" at bounding box center [158, 170] width 170 height 9
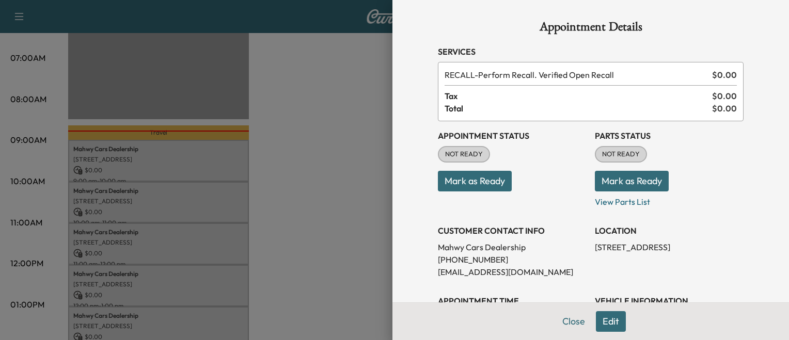
click at [457, 185] on button "Mark as Ready" at bounding box center [475, 181] width 74 height 21
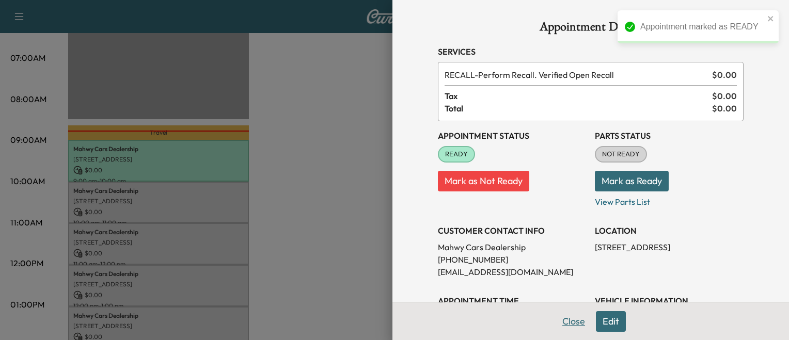
click at [568, 323] on button "Close" at bounding box center [574, 321] width 36 height 21
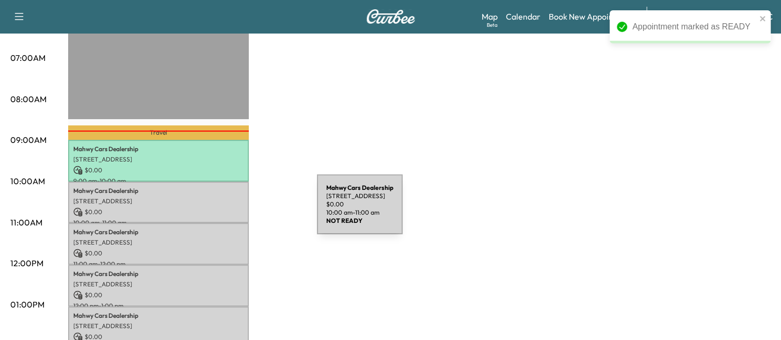
click at [240, 211] on p "$ 0.00" at bounding box center [158, 212] width 170 height 9
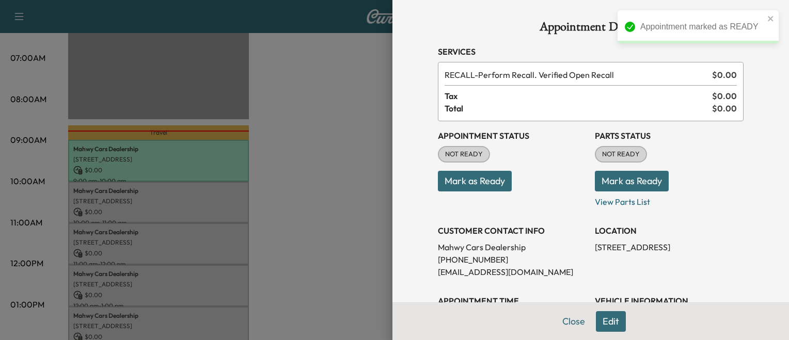
click at [467, 182] on button "Mark as Ready" at bounding box center [475, 181] width 74 height 21
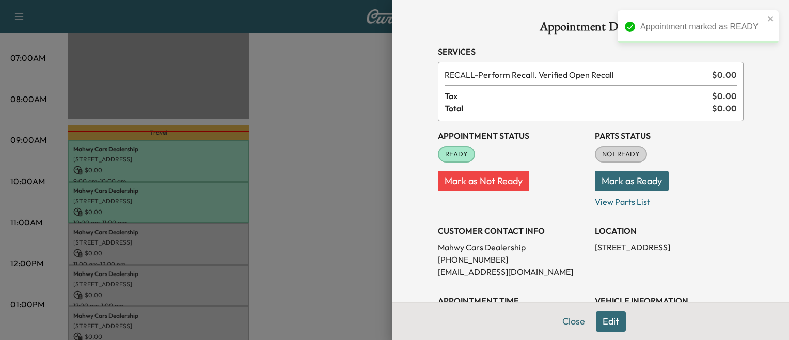
click at [318, 229] on div at bounding box center [394, 170] width 789 height 340
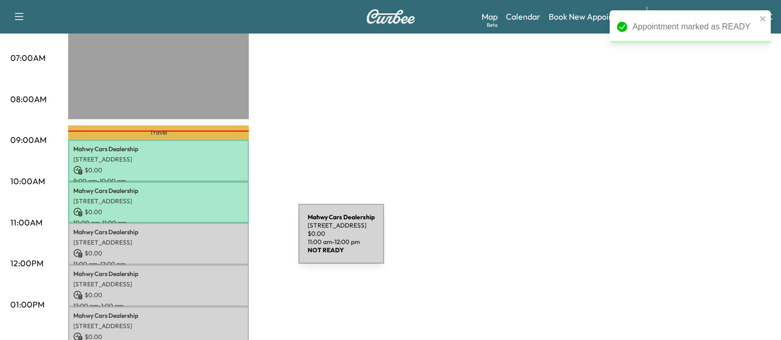
click at [221, 240] on p "[STREET_ADDRESS]" at bounding box center [158, 243] width 170 height 8
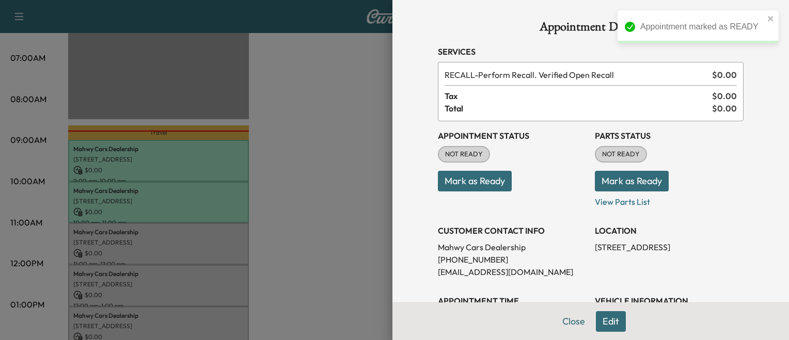
click at [460, 189] on button "Mark as Ready" at bounding box center [475, 181] width 74 height 21
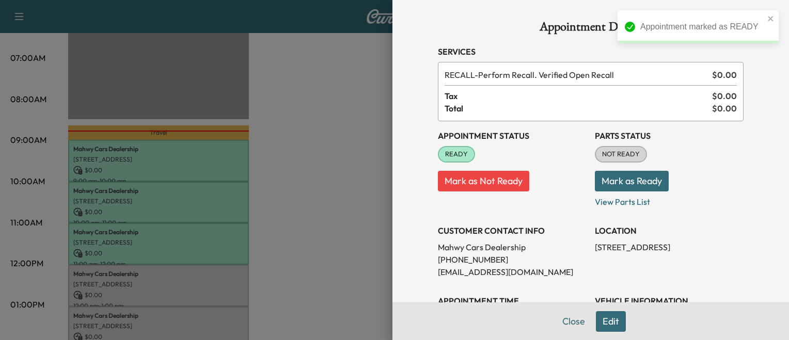
click at [349, 217] on div at bounding box center [394, 170] width 789 height 340
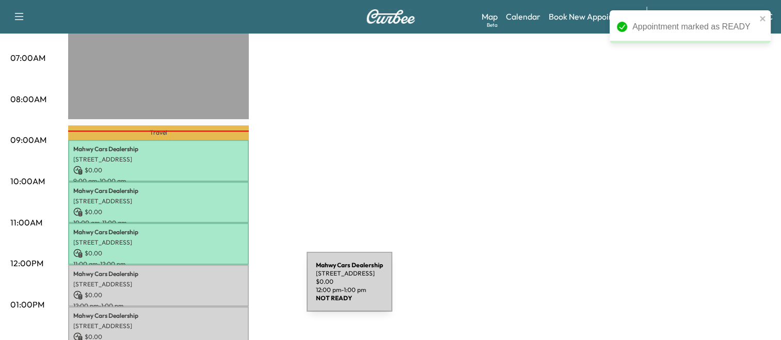
click at [229, 291] on p "$ 0.00" at bounding box center [158, 295] width 170 height 9
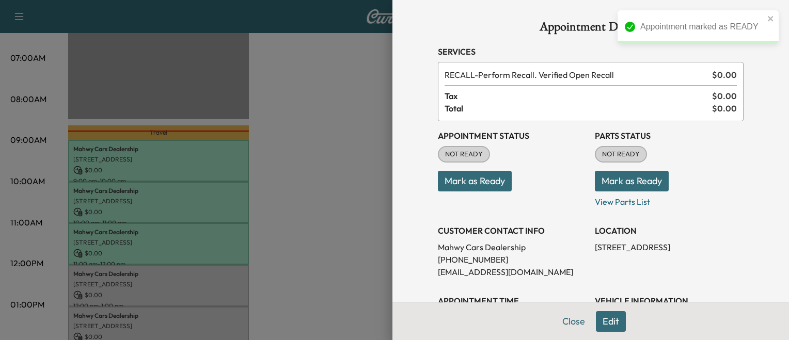
click at [457, 183] on button "Mark as Ready" at bounding box center [475, 181] width 74 height 21
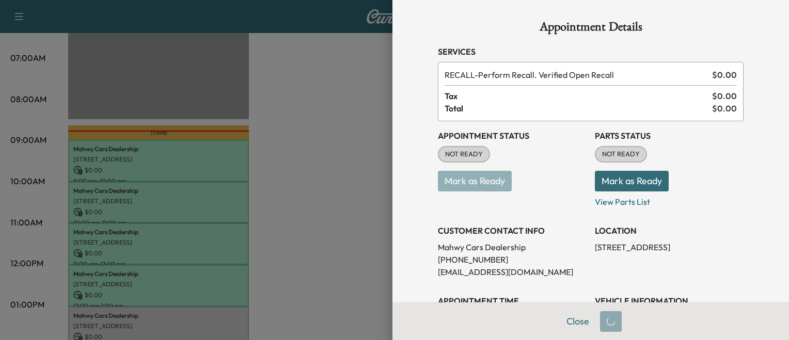
click at [326, 252] on div at bounding box center [394, 170] width 789 height 340
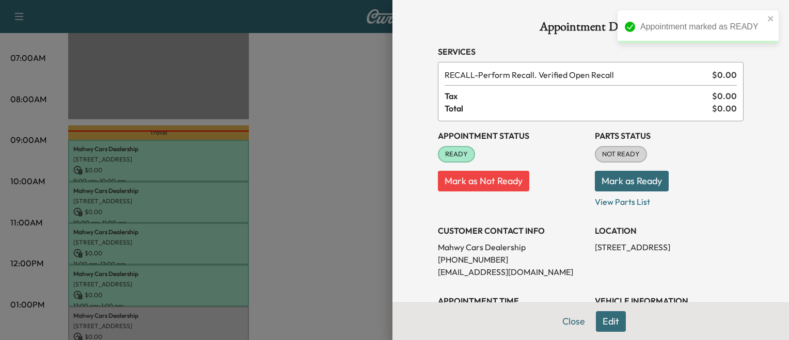
click at [326, 252] on div at bounding box center [394, 170] width 789 height 340
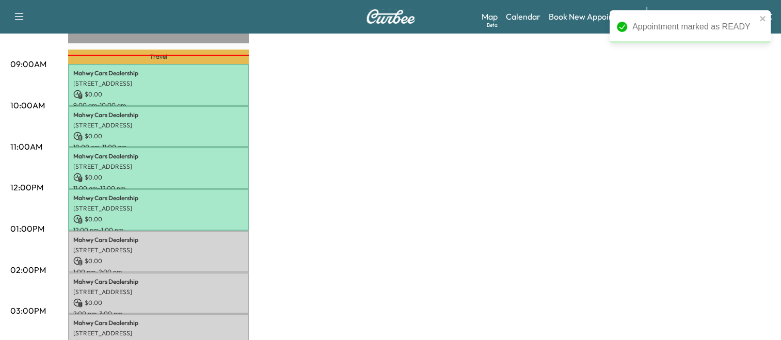
scroll to position [304, 0]
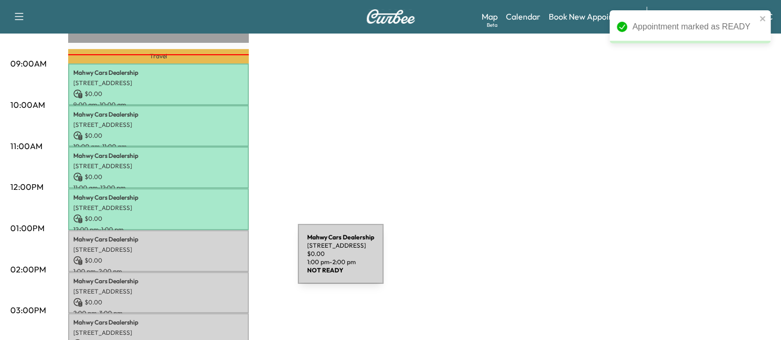
click at [221, 260] on p "$ 0.00" at bounding box center [158, 260] width 170 height 9
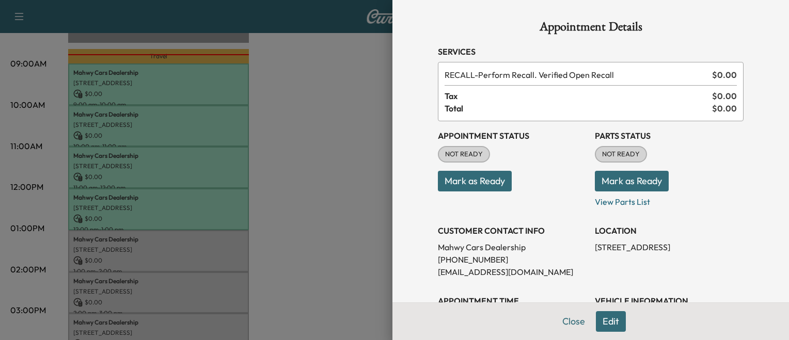
click at [478, 177] on button "Mark as Ready" at bounding box center [475, 181] width 74 height 21
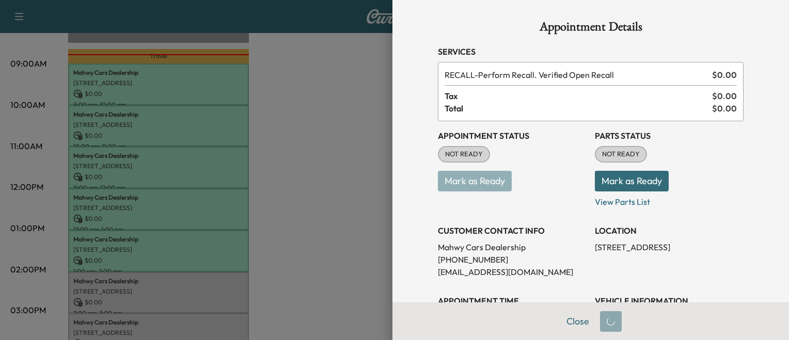
click at [325, 252] on div at bounding box center [394, 170] width 789 height 340
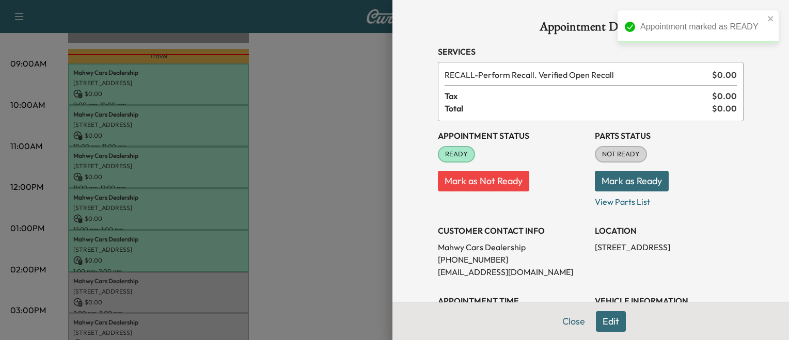
click at [299, 265] on div at bounding box center [394, 170] width 789 height 340
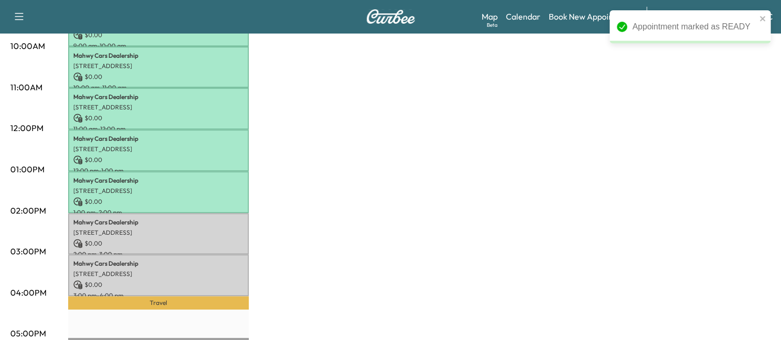
scroll to position [364, 0]
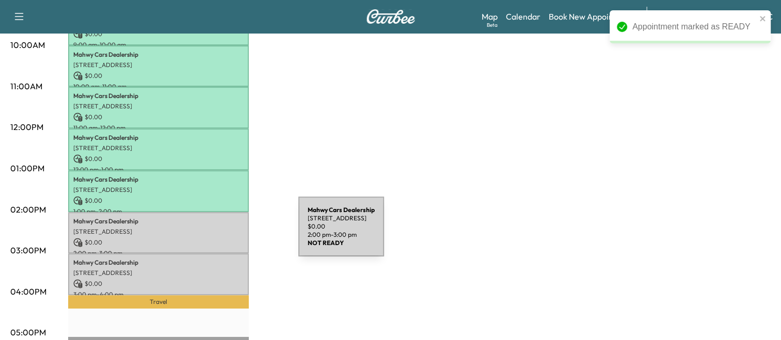
click at [221, 233] on div "Mahwy Cars Dealership 25350 Pleasant Valley Rd, Chantilly, VA 20152, USA $ 0.00…" at bounding box center [158, 233] width 181 height 42
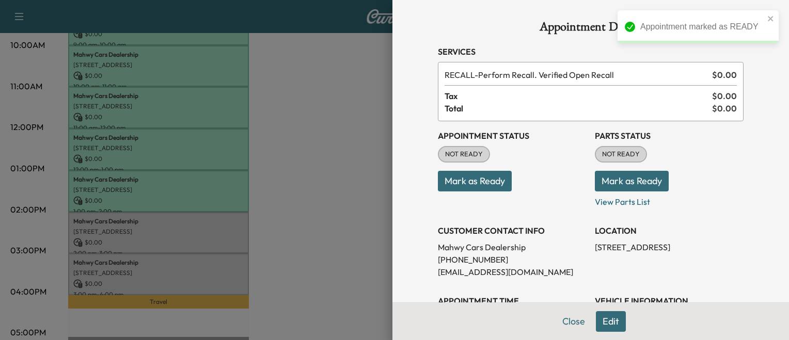
click at [448, 182] on button "Mark as Ready" at bounding box center [475, 181] width 74 height 21
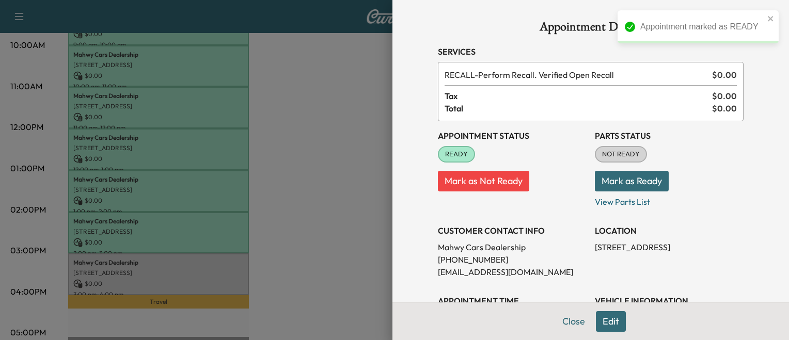
click at [326, 206] on div at bounding box center [394, 170] width 789 height 340
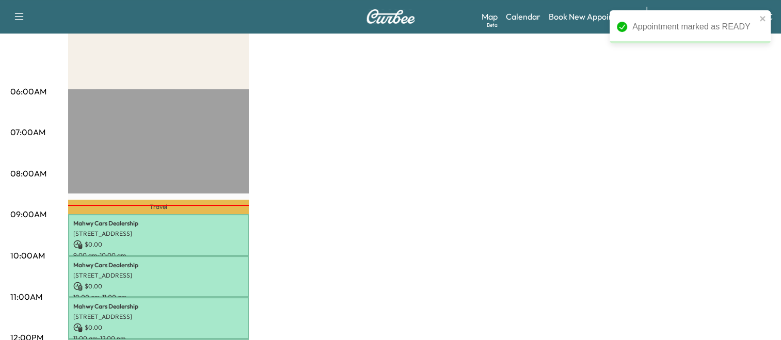
scroll to position [151, 0]
